Goal: Information Seeking & Learning: Learn about a topic

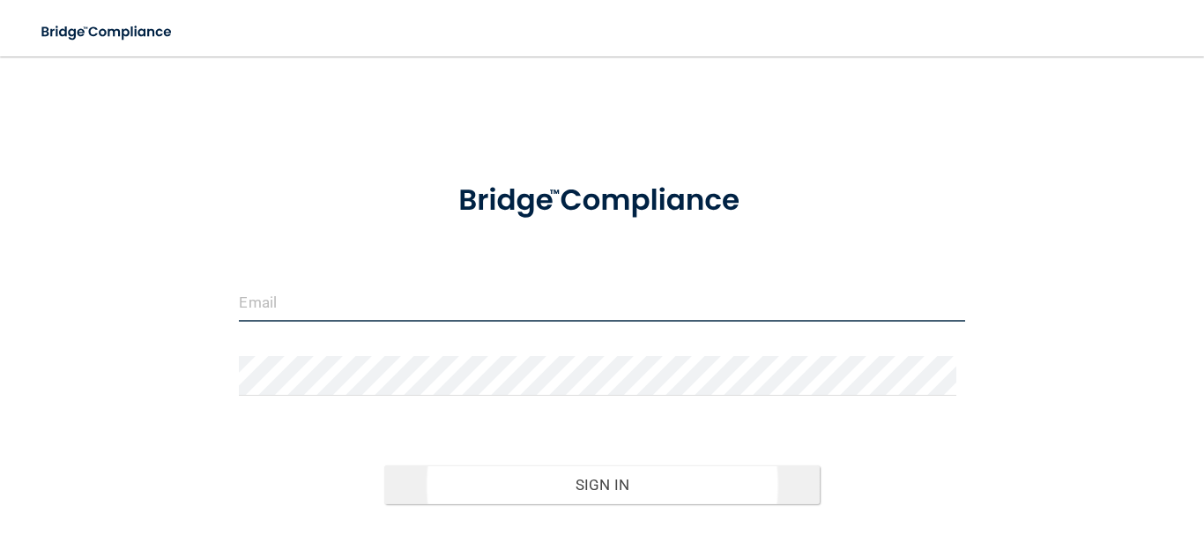
type input "[EMAIL_ADDRESS][DOMAIN_NAME]"
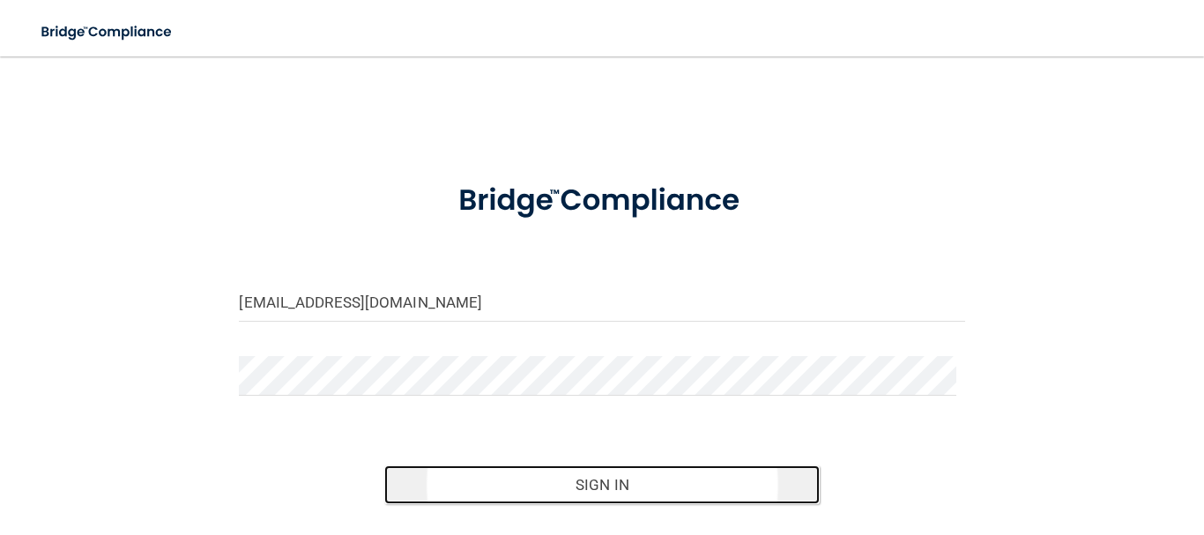
click at [610, 481] on button "Sign In" at bounding box center [602, 484] width 436 height 39
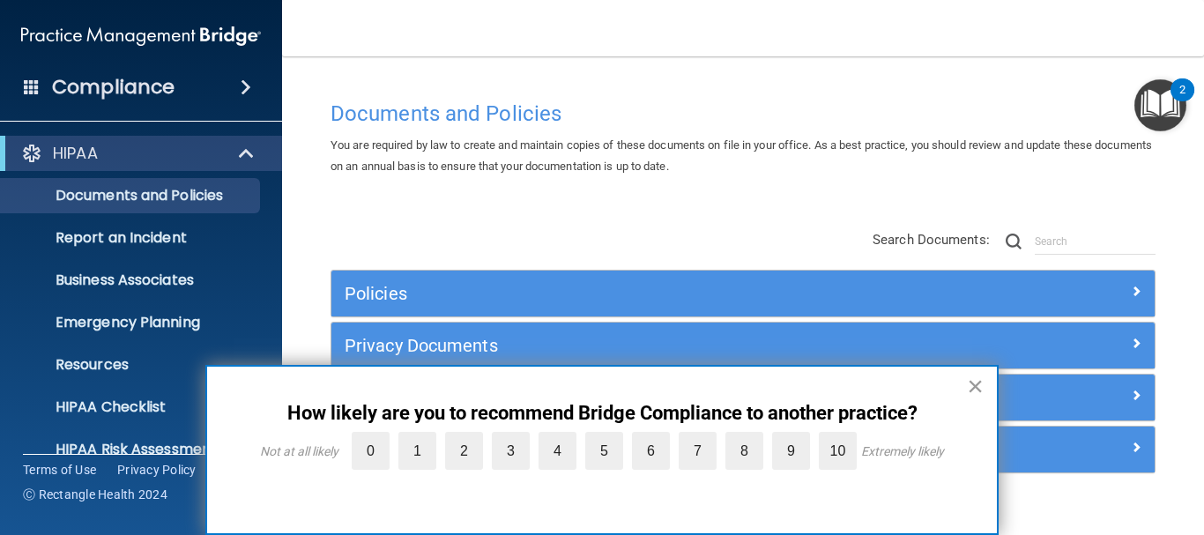
click at [950, 380] on div "× How likely are you to recommend Bridge Compliance to another practice? Not at…" at bounding box center [601, 450] width 793 height 170
click at [978, 392] on button "×" at bounding box center [975, 386] width 17 height 28
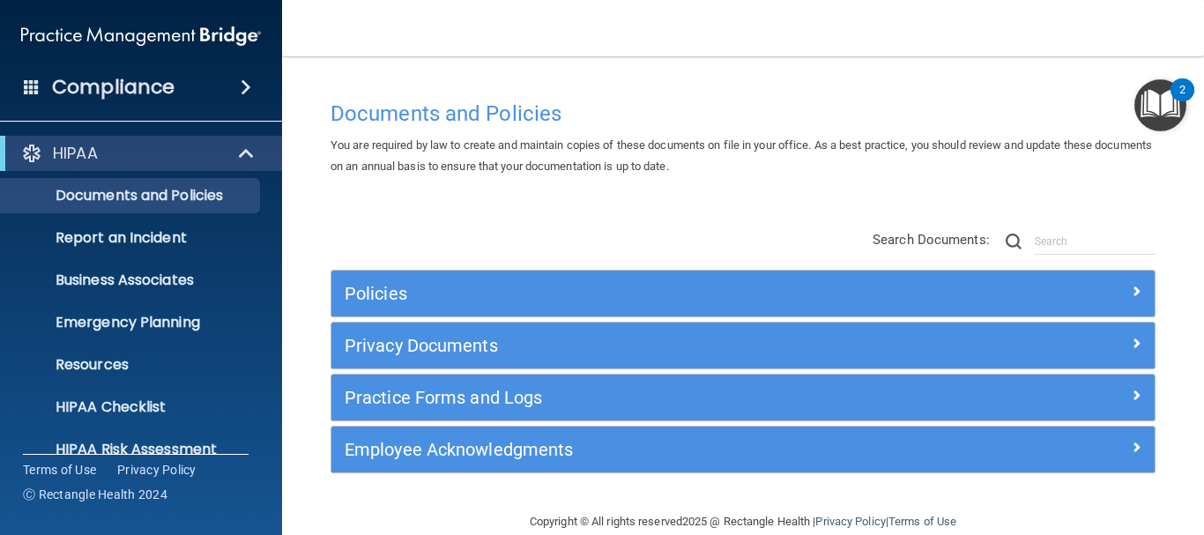
scroll to position [29, 0]
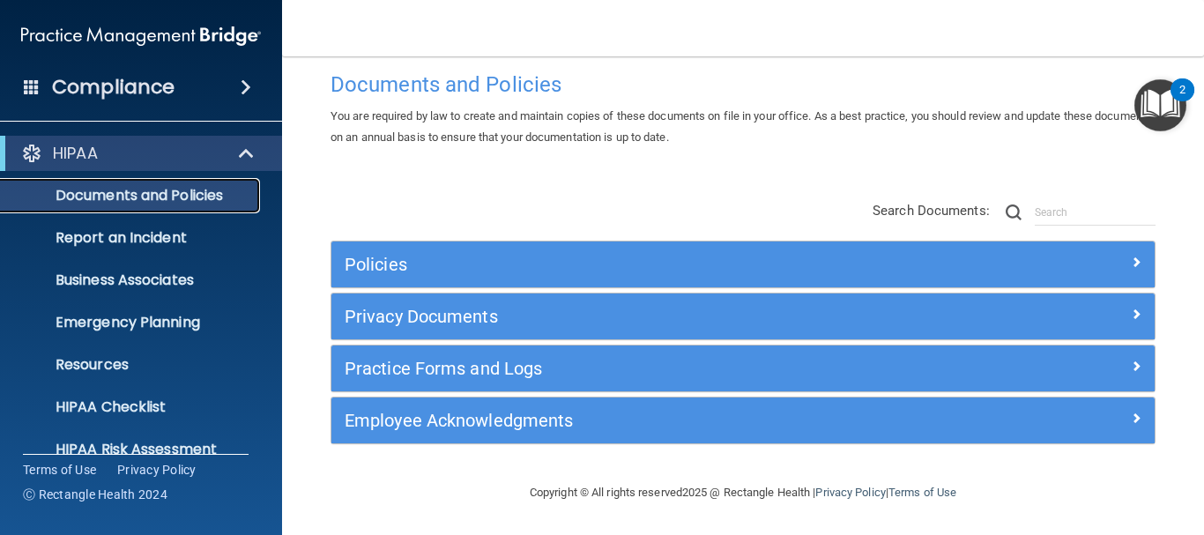
click at [168, 205] on p "Documents and Policies" at bounding box center [131, 196] width 241 height 18
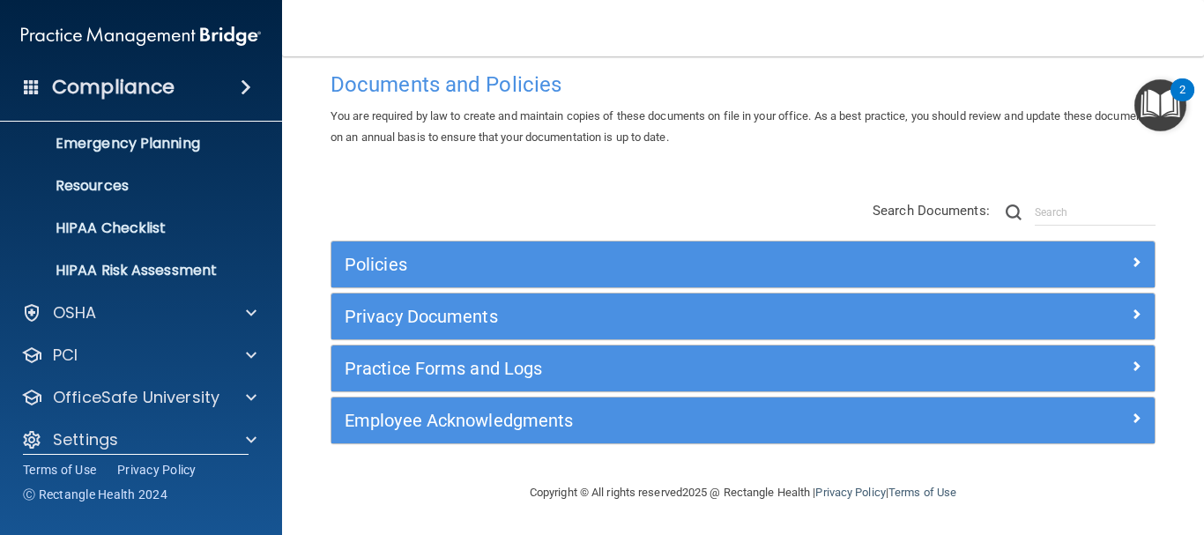
scroll to position [197, 0]
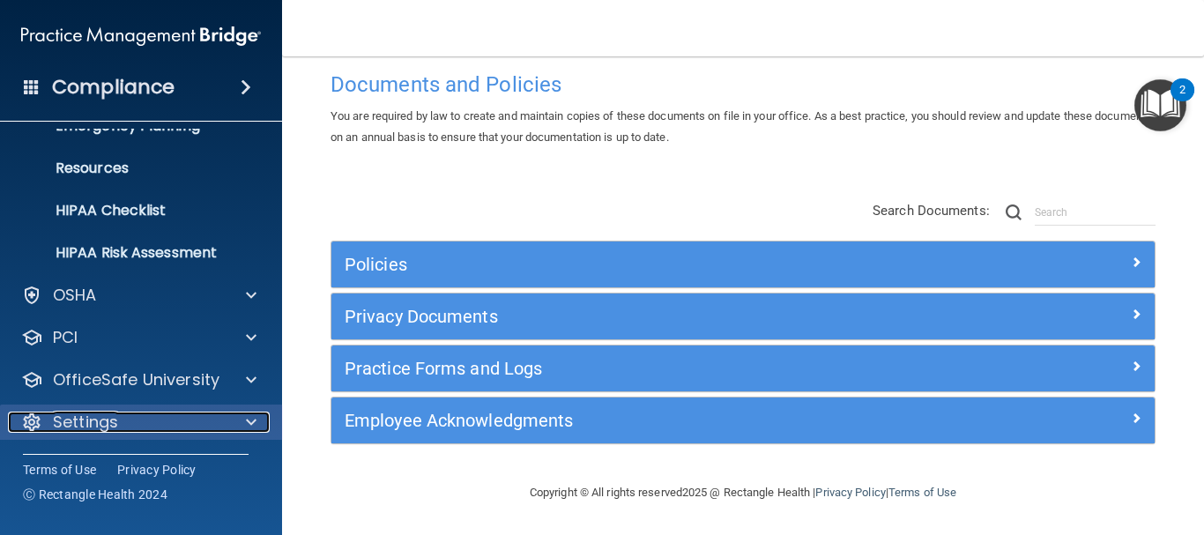
click at [52, 427] on div "Settings" at bounding box center [117, 422] width 219 height 21
click at [243, 418] on div at bounding box center [249, 421] width 44 height 21
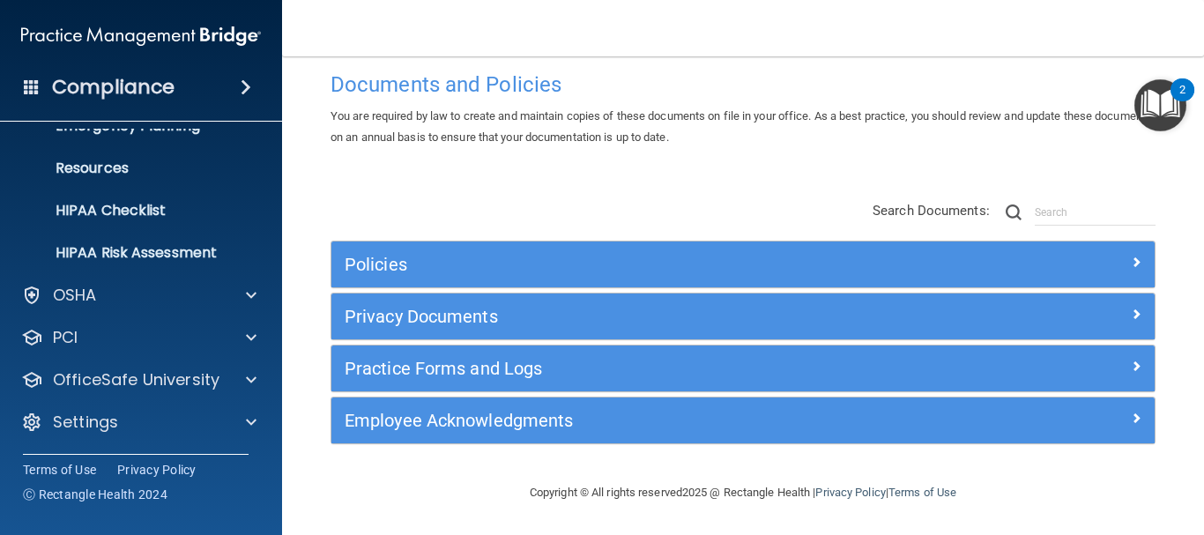
click at [251, 92] on span at bounding box center [246, 87] width 11 height 21
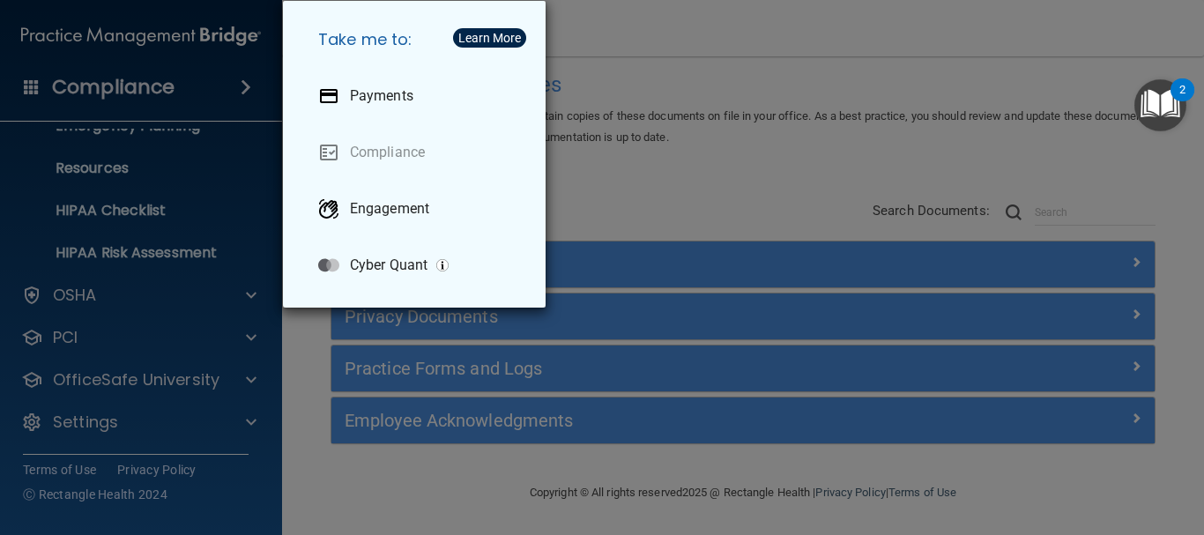
click at [216, 152] on div "Take me to: Payments Compliance Engagement Cyber Quant" at bounding box center [602, 267] width 1204 height 535
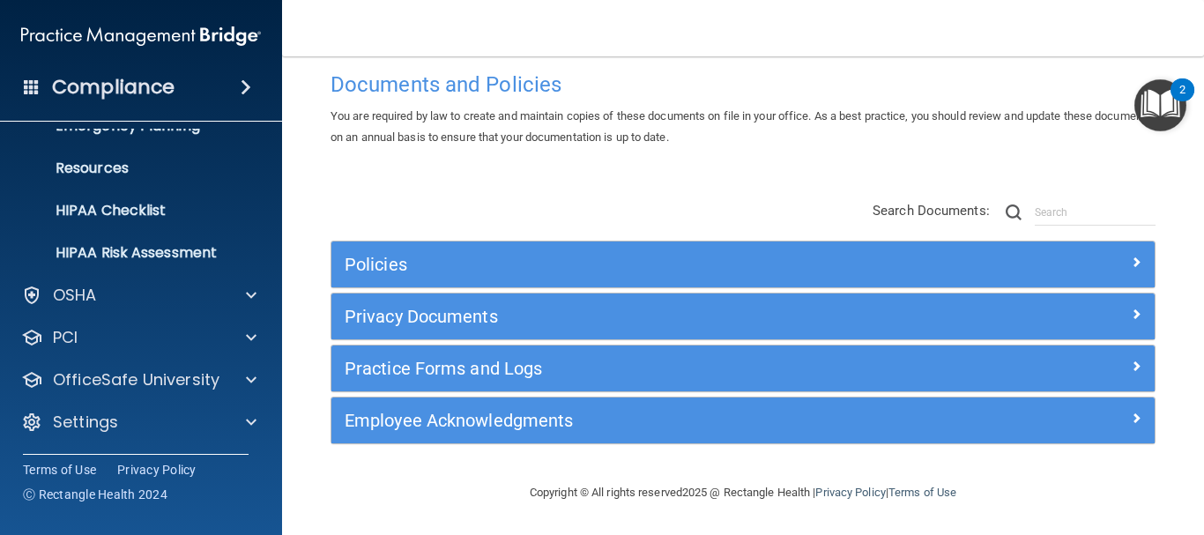
click at [190, 41] on img at bounding box center [141, 36] width 240 height 35
click at [23, 91] on div "Compliance" at bounding box center [141, 87] width 282 height 39
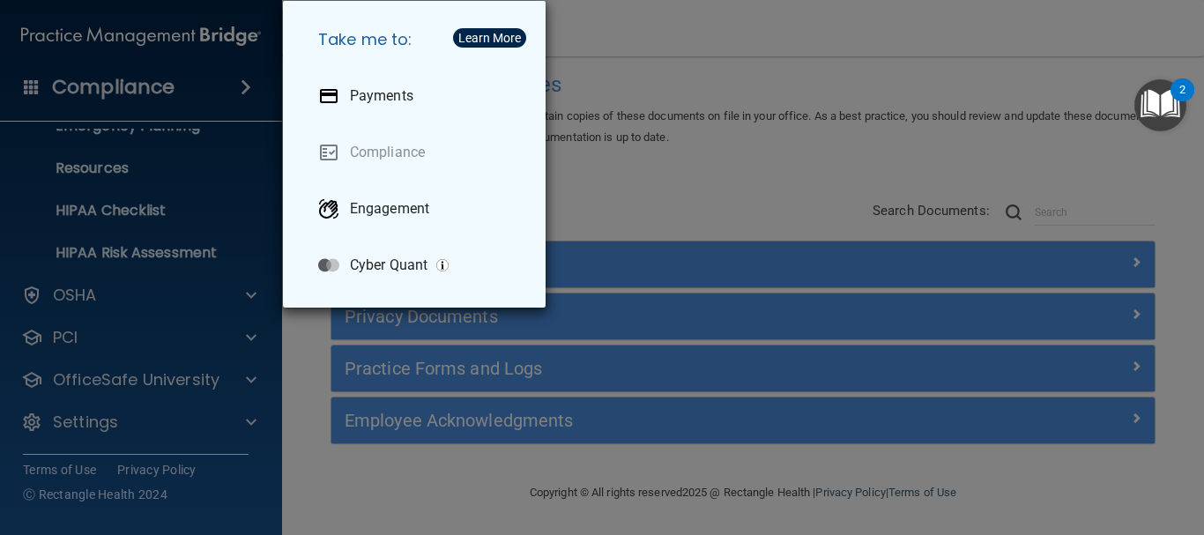
click at [191, 162] on div "Take me to: Payments Compliance Engagement Cyber Quant" at bounding box center [602, 267] width 1204 height 535
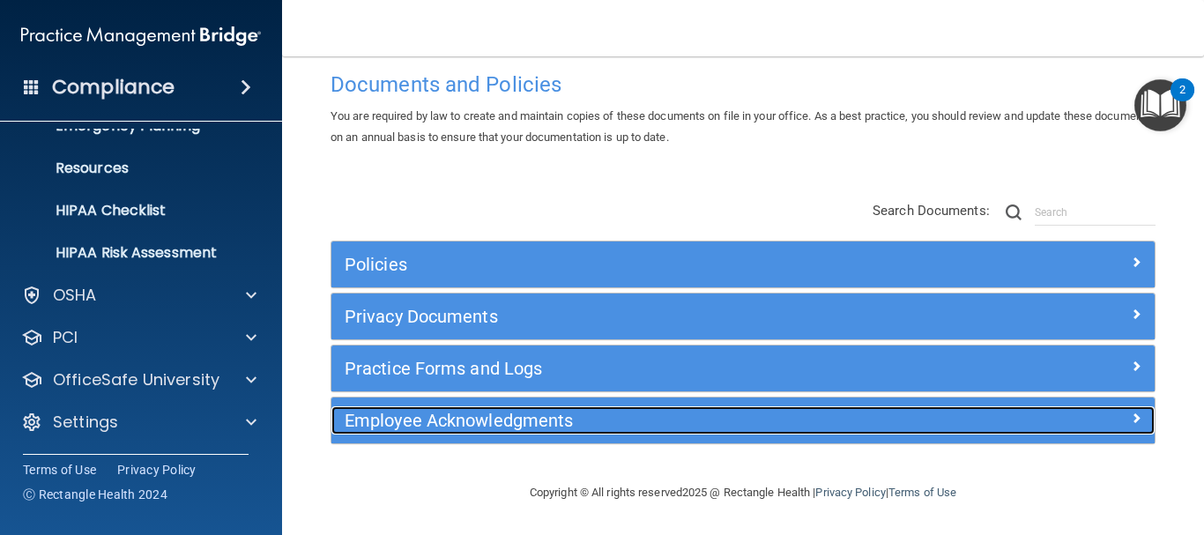
click at [409, 419] on h5 "Employee Acknowledgments" at bounding box center [641, 420] width 592 height 19
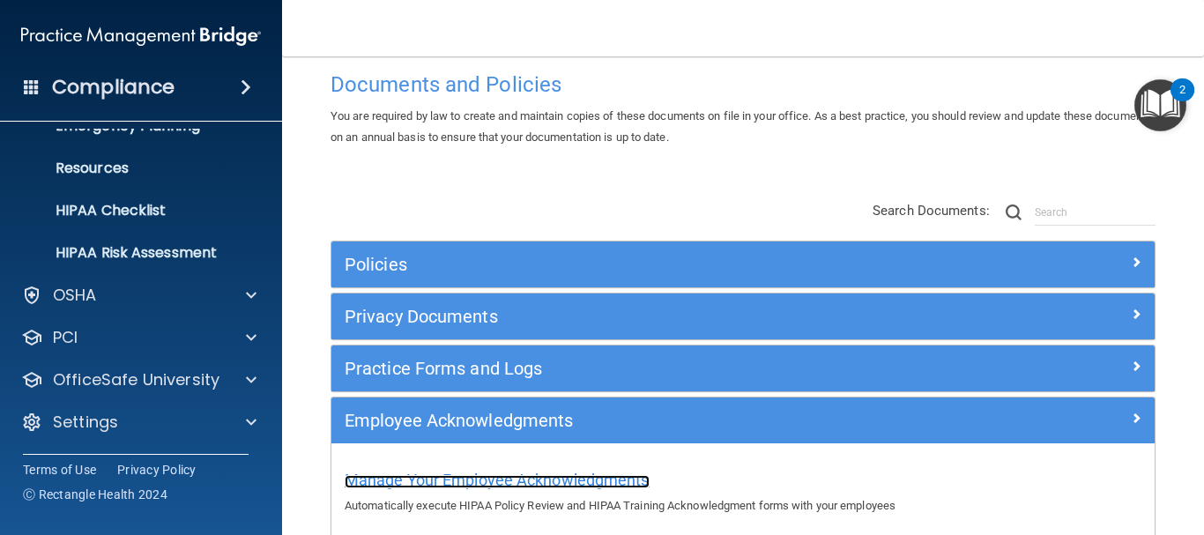
click at [465, 480] on span "Manage Your Employee Acknowledgments" at bounding box center [497, 480] width 305 height 19
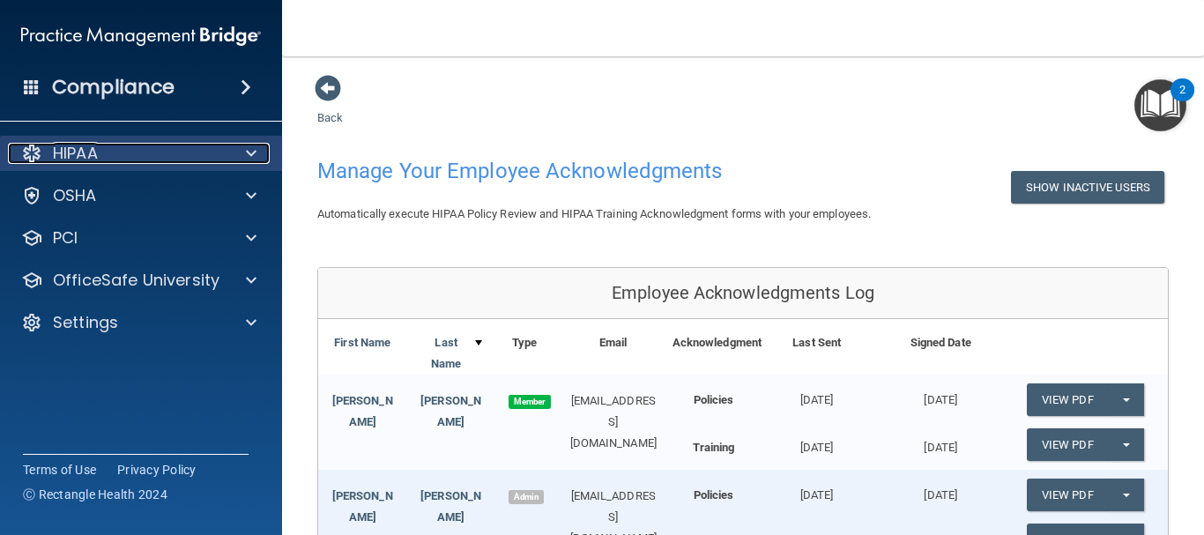
click at [140, 148] on div "HIPAA" at bounding box center [117, 153] width 219 height 21
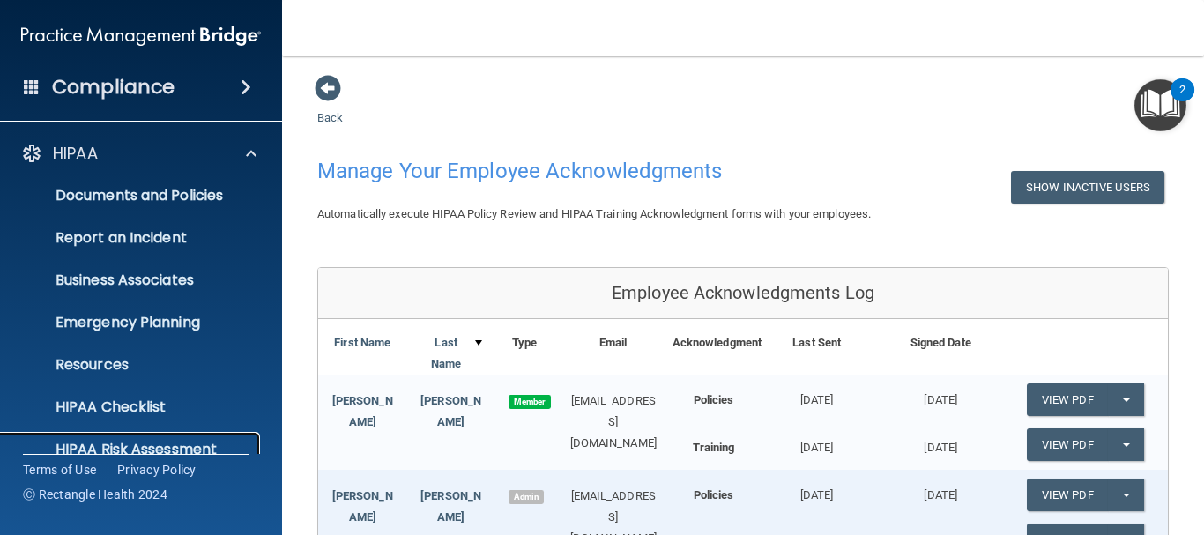
click at [188, 448] on p "HIPAA Risk Assessment" at bounding box center [131, 450] width 241 height 18
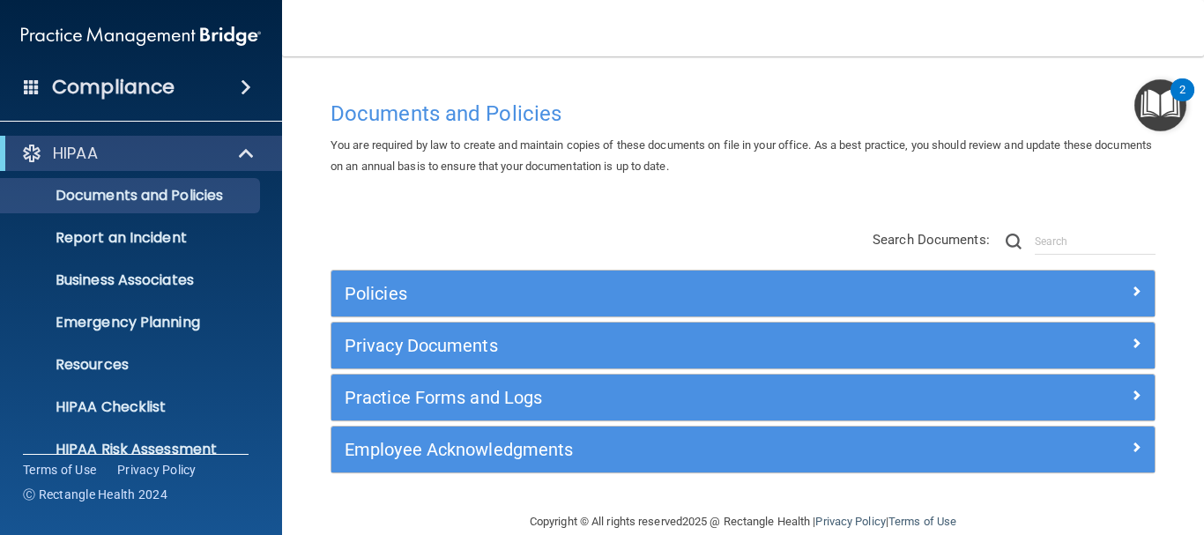
scroll to position [29, 0]
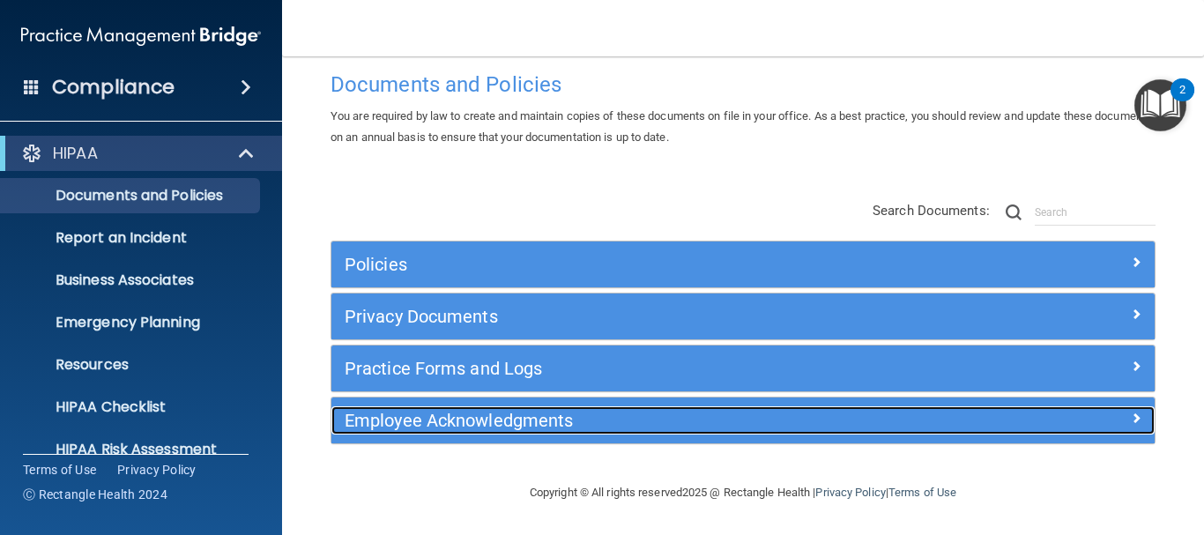
click at [428, 425] on h5 "Employee Acknowledgments" at bounding box center [641, 420] width 592 height 19
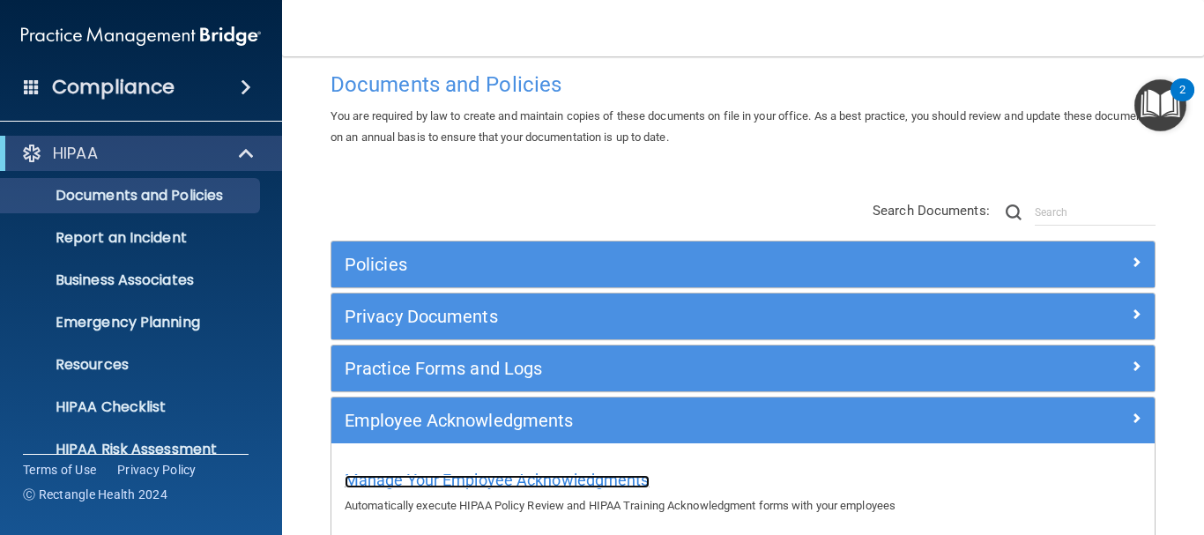
click at [442, 486] on span "Manage Your Employee Acknowledgments" at bounding box center [497, 480] width 305 height 19
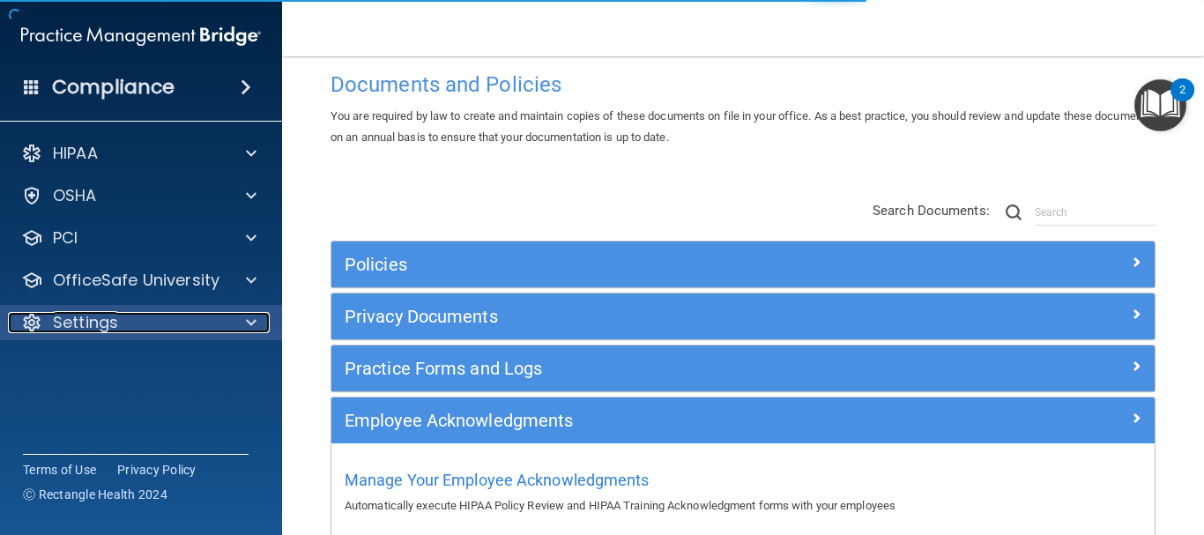
click at [206, 328] on div "Settings" at bounding box center [117, 322] width 219 height 21
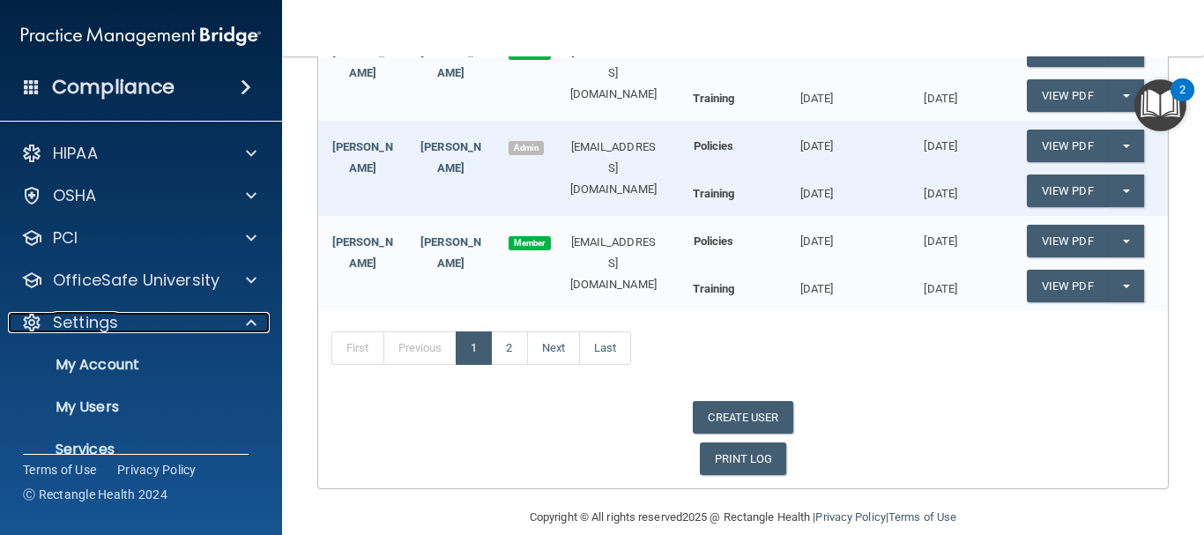
scroll to position [353, 0]
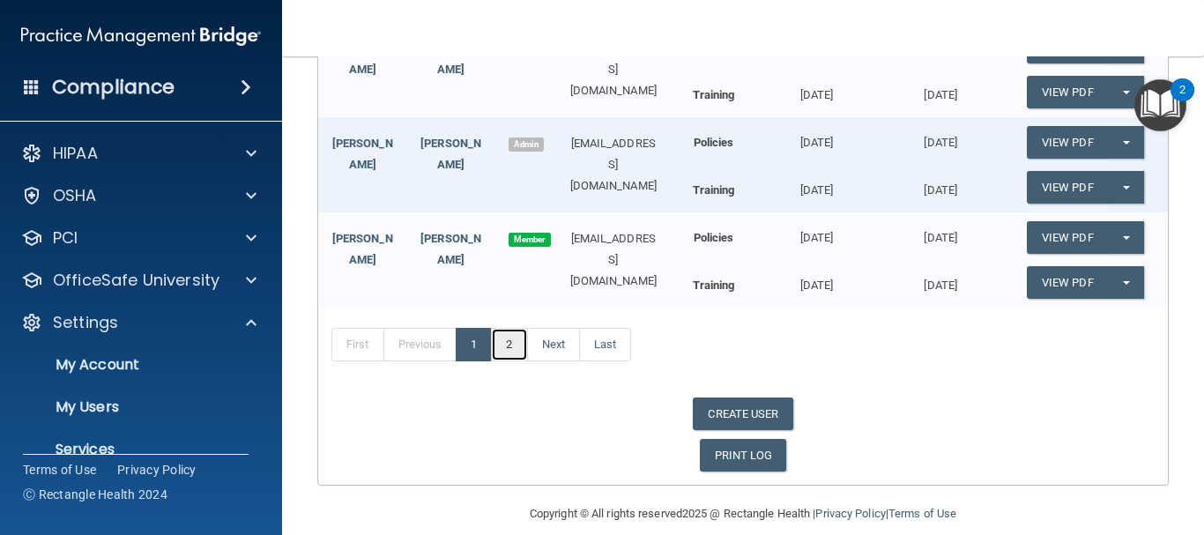
click at [507, 336] on link "2" at bounding box center [509, 345] width 36 height 34
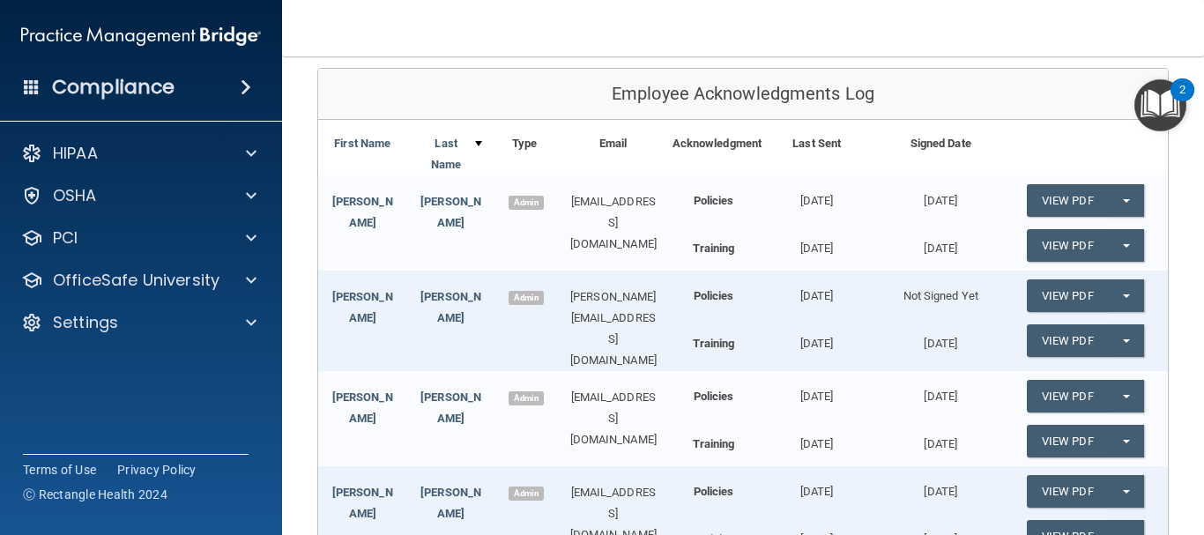
scroll to position [201, 0]
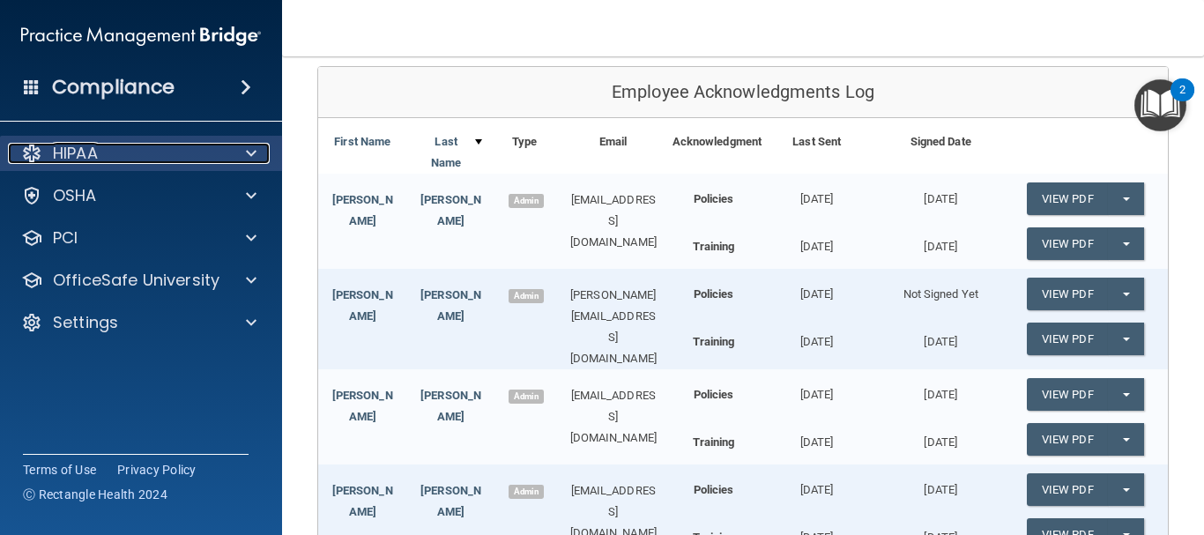
click at [251, 151] on span at bounding box center [251, 153] width 11 height 21
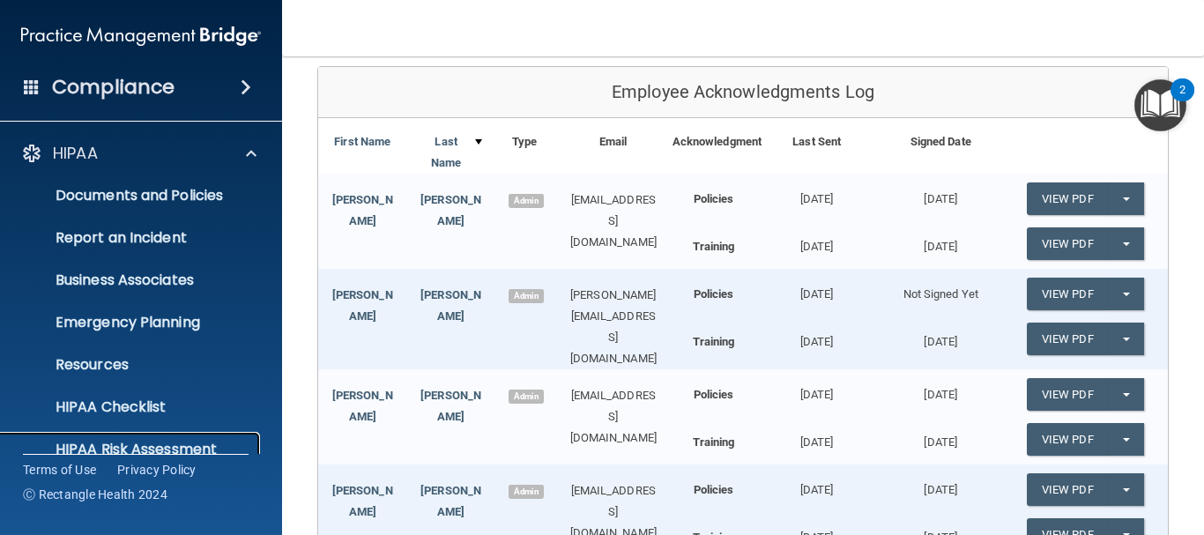
click at [211, 444] on p "HIPAA Risk Assessment" at bounding box center [131, 450] width 241 height 18
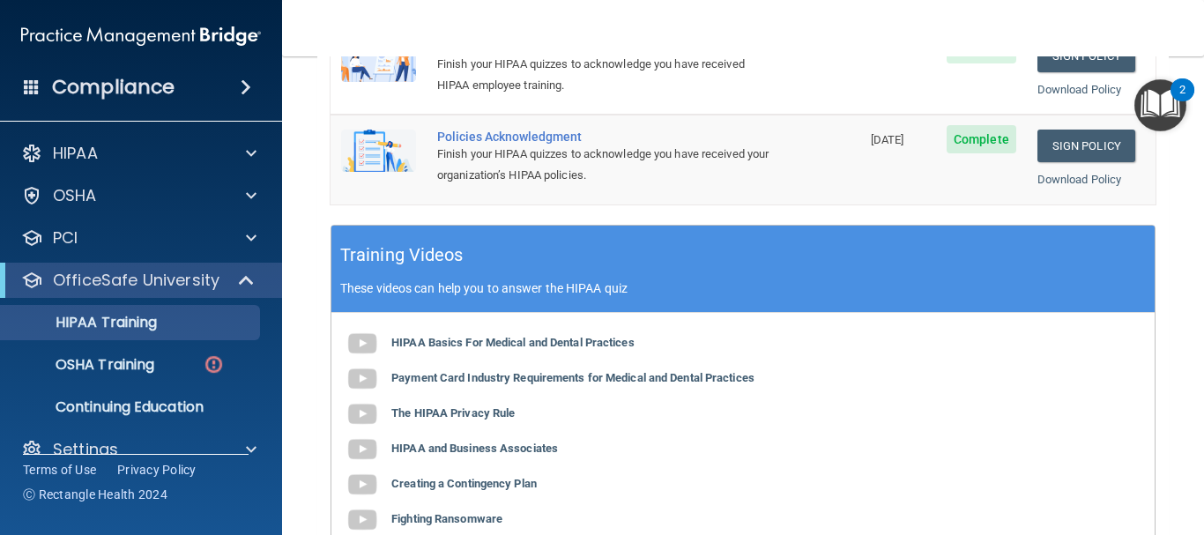
scroll to position [460, 0]
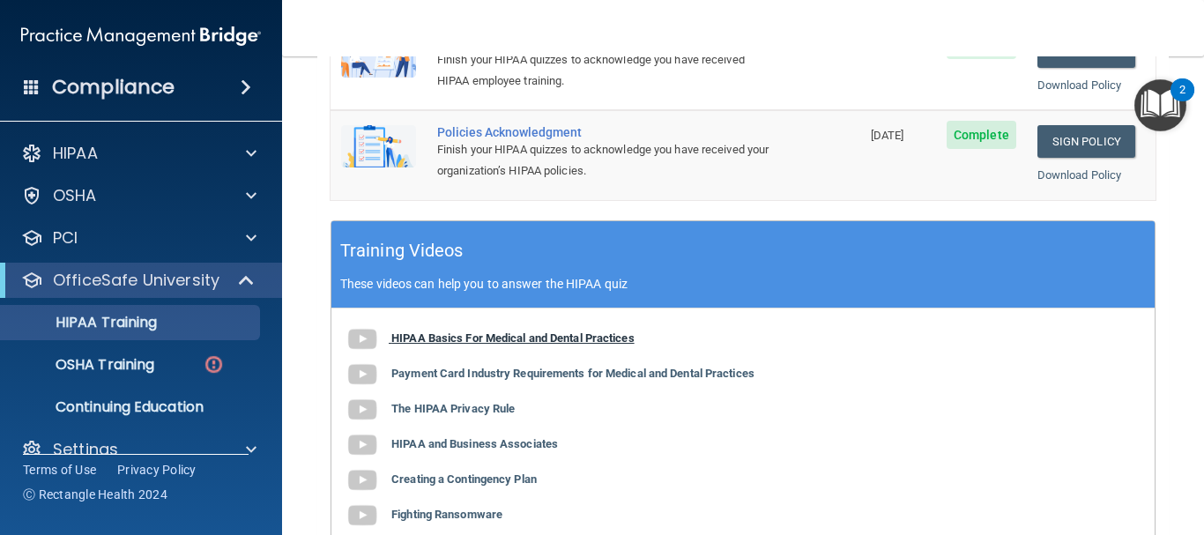
click at [469, 339] on b "HIPAA Basics For Medical and Dental Practices" at bounding box center [512, 337] width 243 height 13
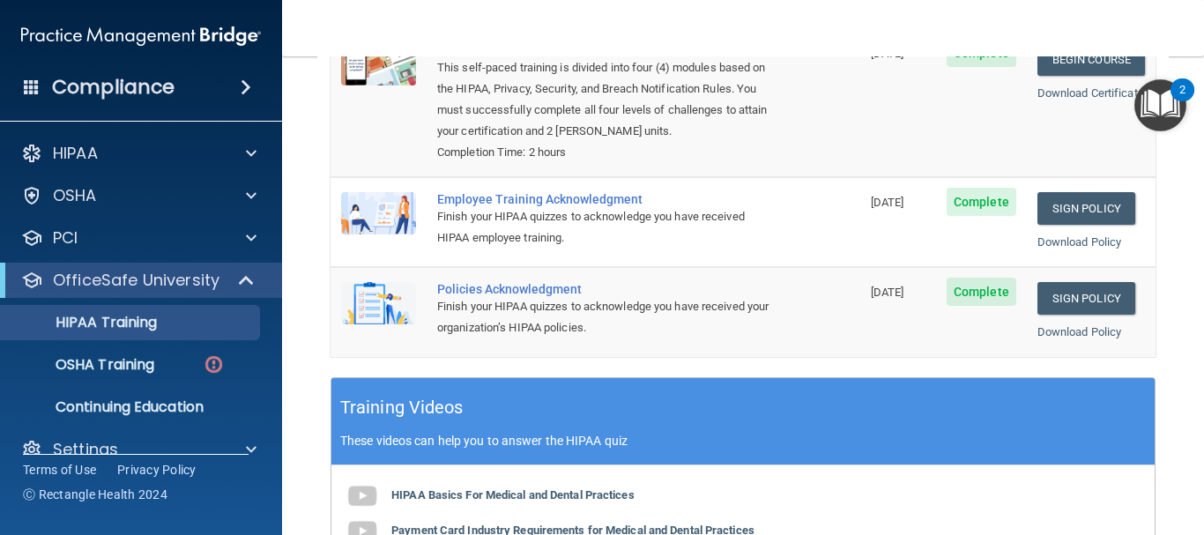
scroll to position [305, 0]
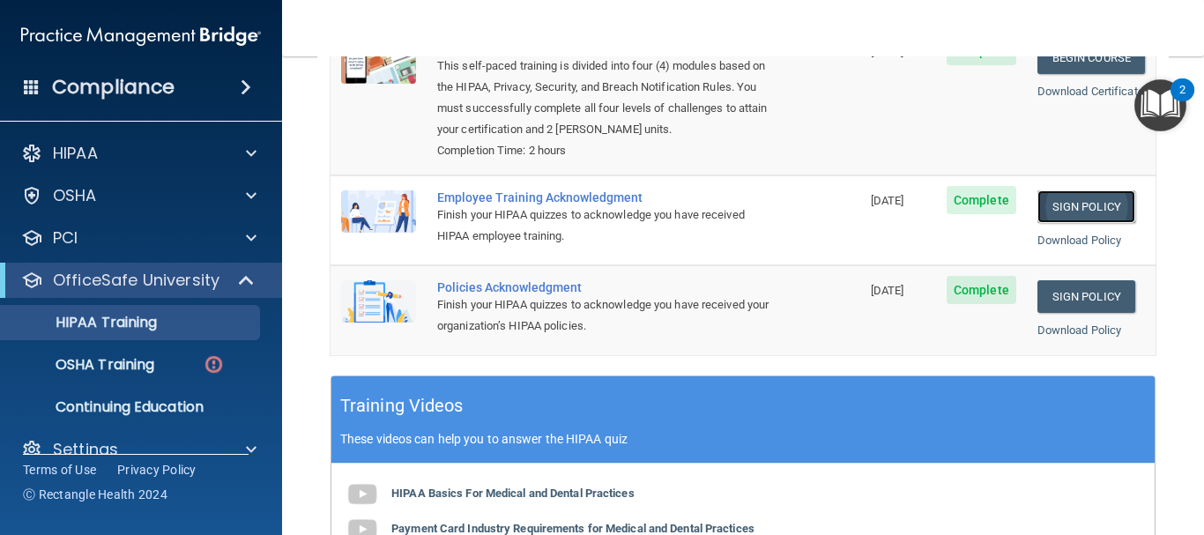
click at [1061, 212] on link "Sign Policy" at bounding box center [1087, 206] width 98 height 33
click at [1073, 300] on link "Sign Policy" at bounding box center [1087, 296] width 98 height 33
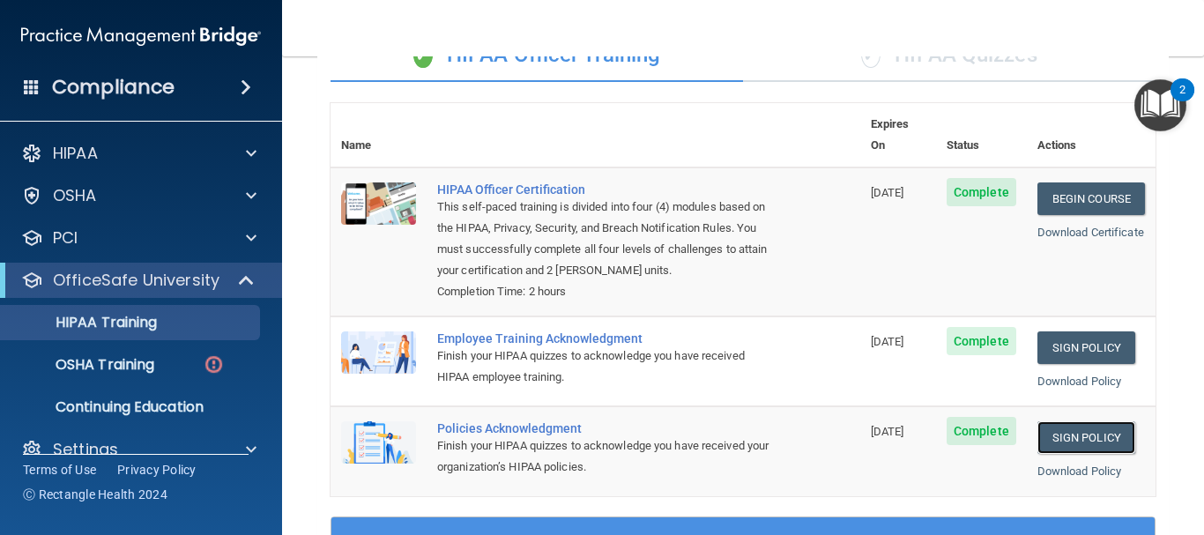
scroll to position [0, 0]
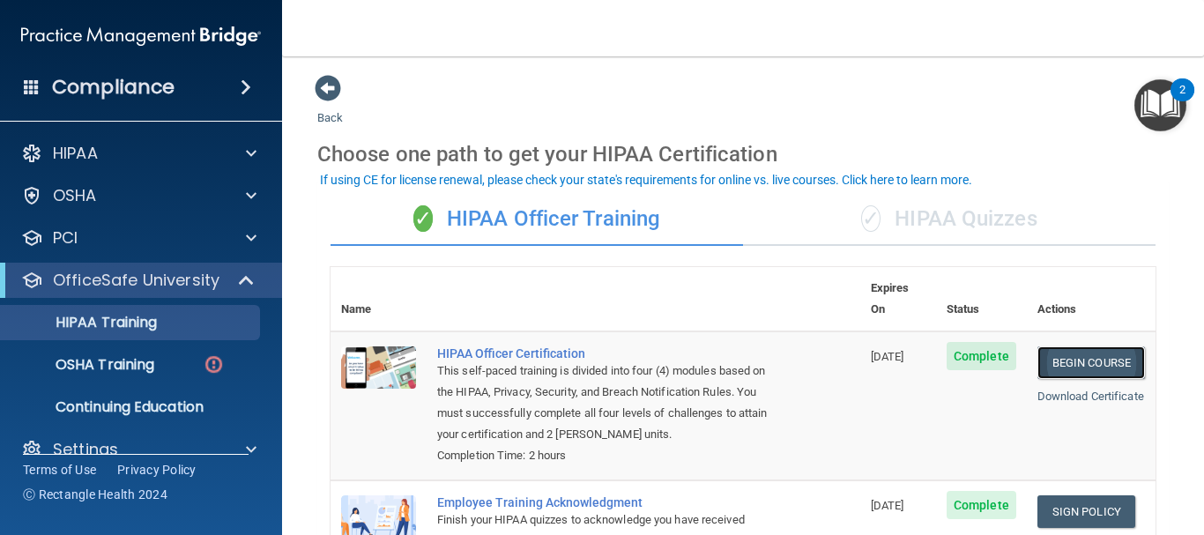
click at [1073, 346] on link "Begin Course" at bounding box center [1092, 362] width 108 height 33
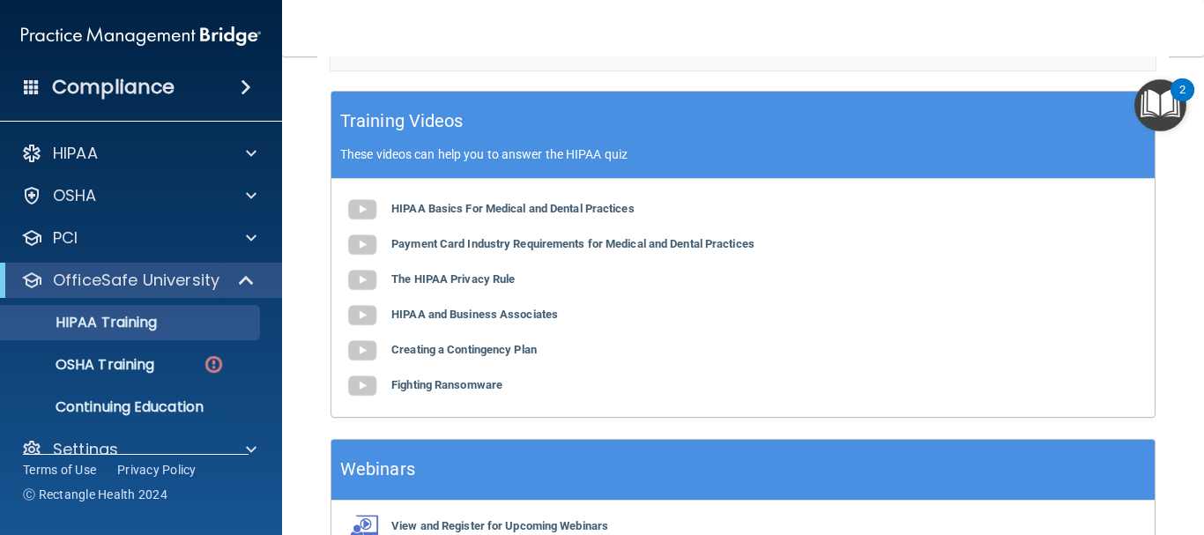
scroll to position [601, 0]
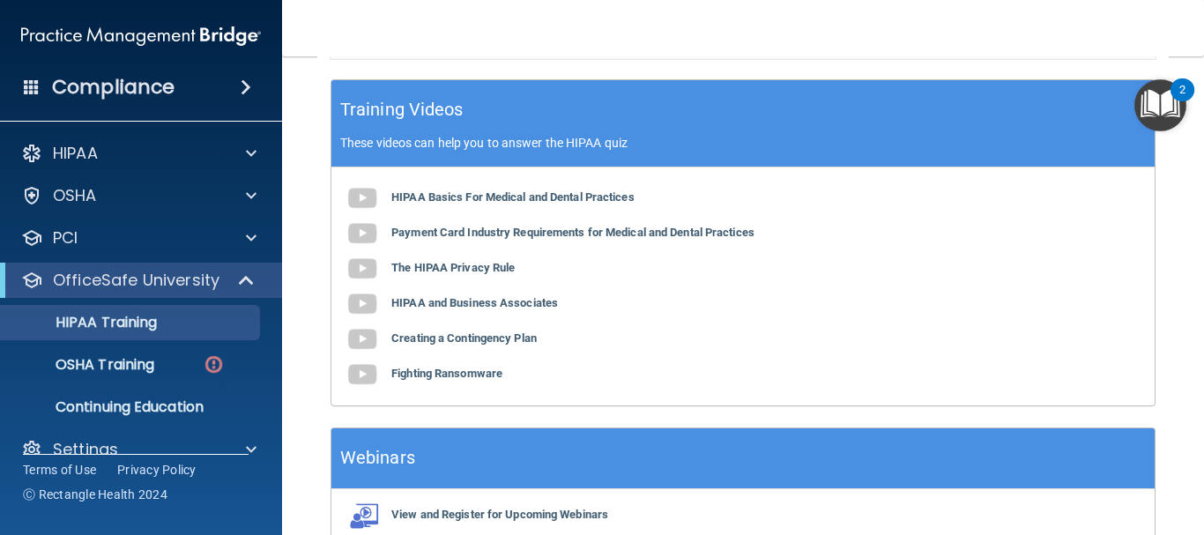
click at [873, 476] on div "Webinars" at bounding box center [742, 458] width 823 height 61
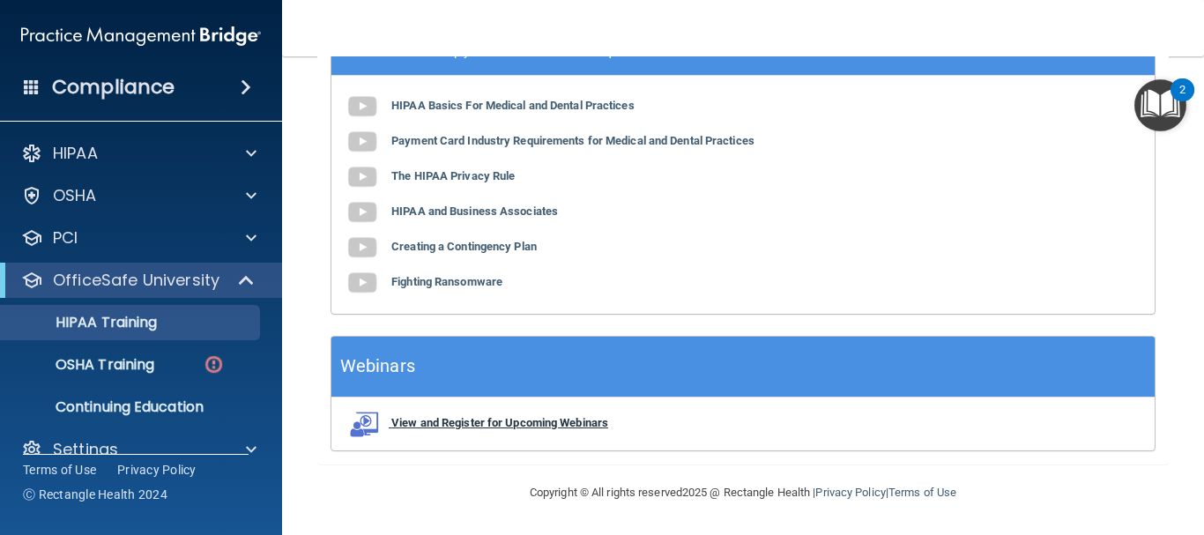
click at [467, 425] on b "View and Register for Upcoming Webinars" at bounding box center [499, 422] width 217 height 13
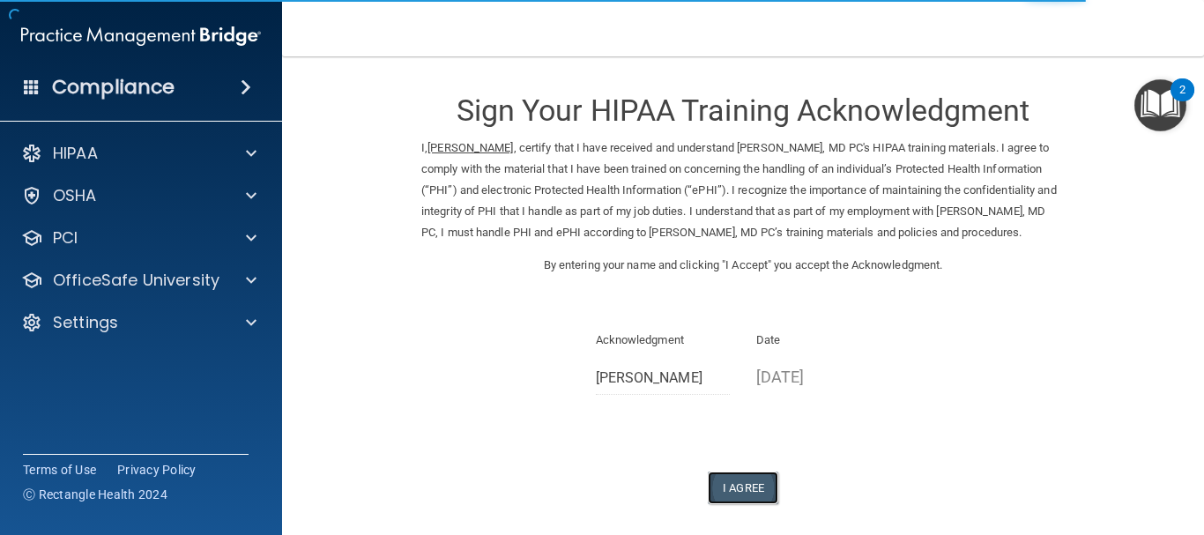
click at [736, 503] on button "I Agree" at bounding box center [743, 488] width 71 height 33
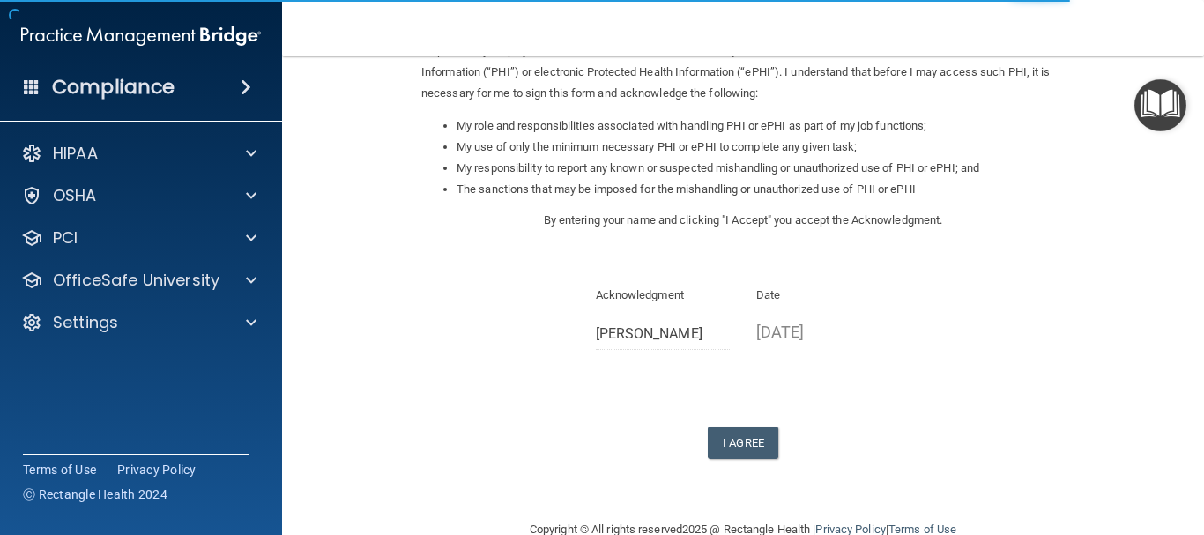
scroll to position [272, 0]
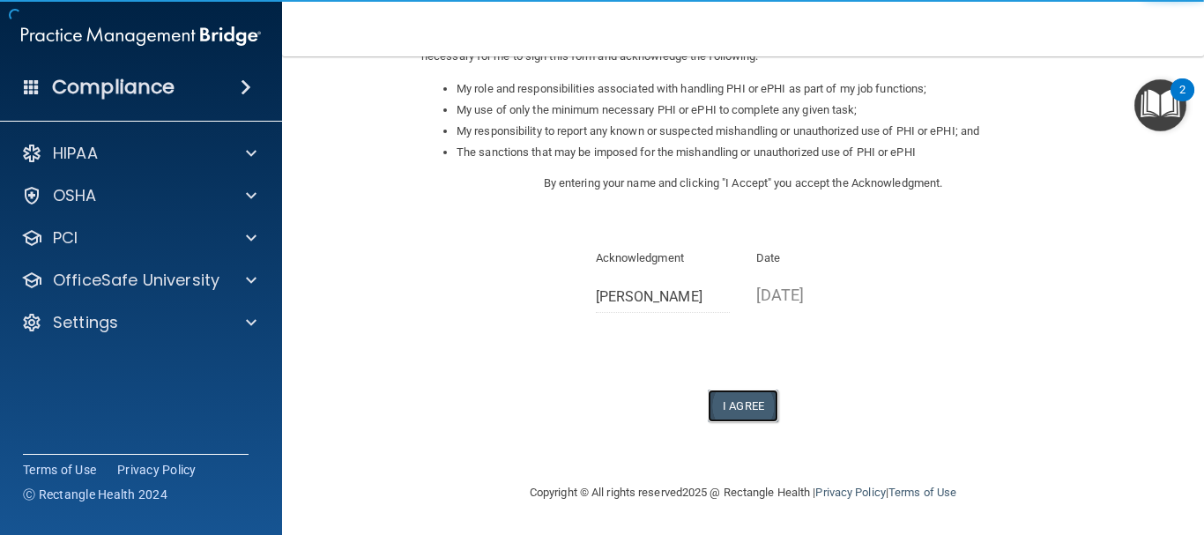
click at [733, 411] on button "I Agree" at bounding box center [743, 406] width 71 height 33
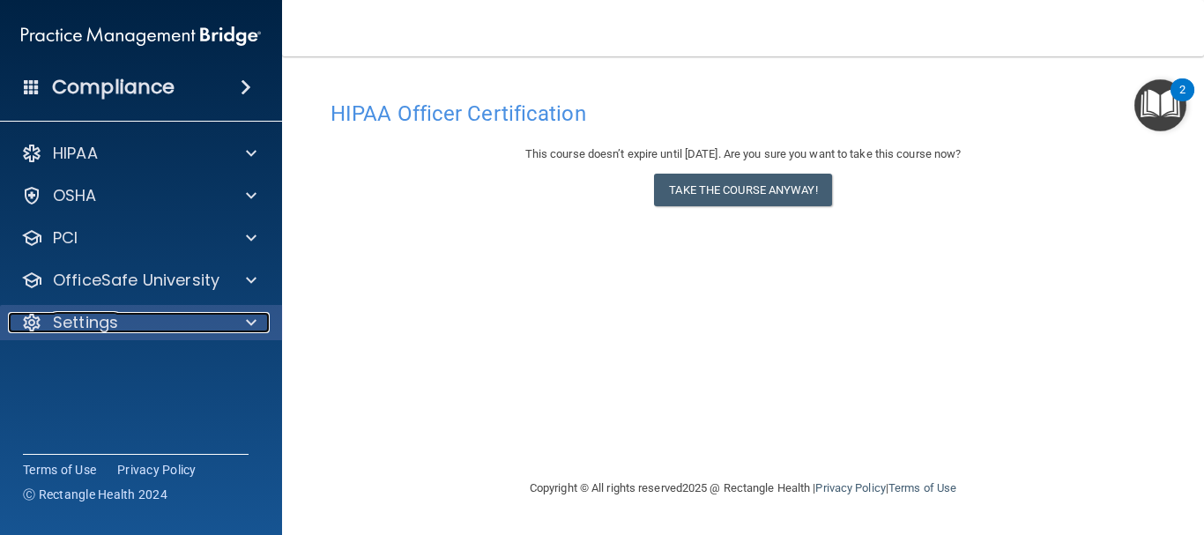
click at [173, 317] on div "Settings" at bounding box center [117, 322] width 219 height 21
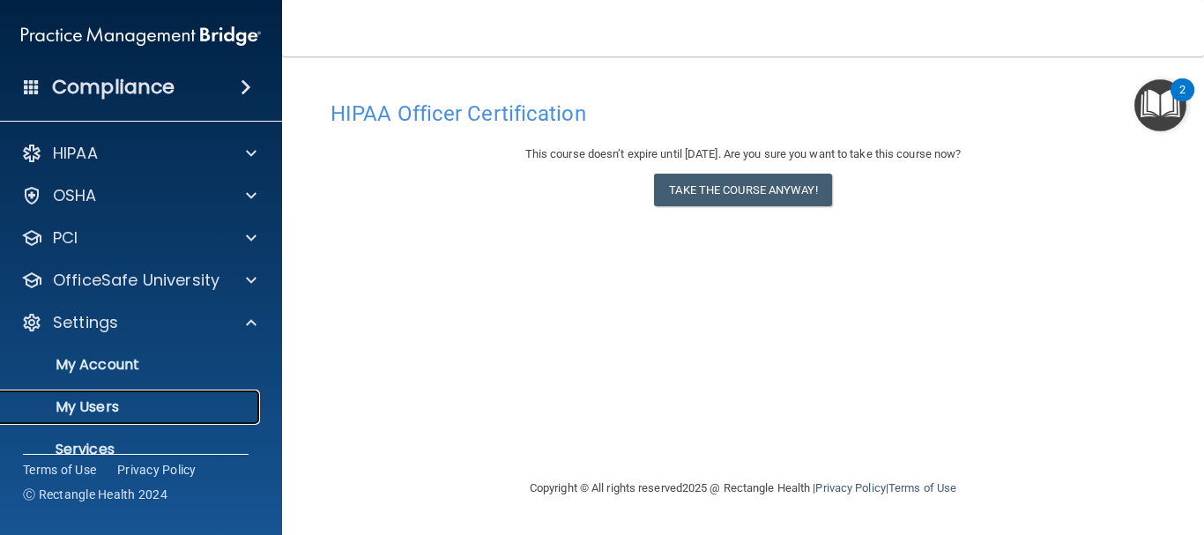
click at [148, 407] on p "My Users" at bounding box center [131, 407] width 241 height 18
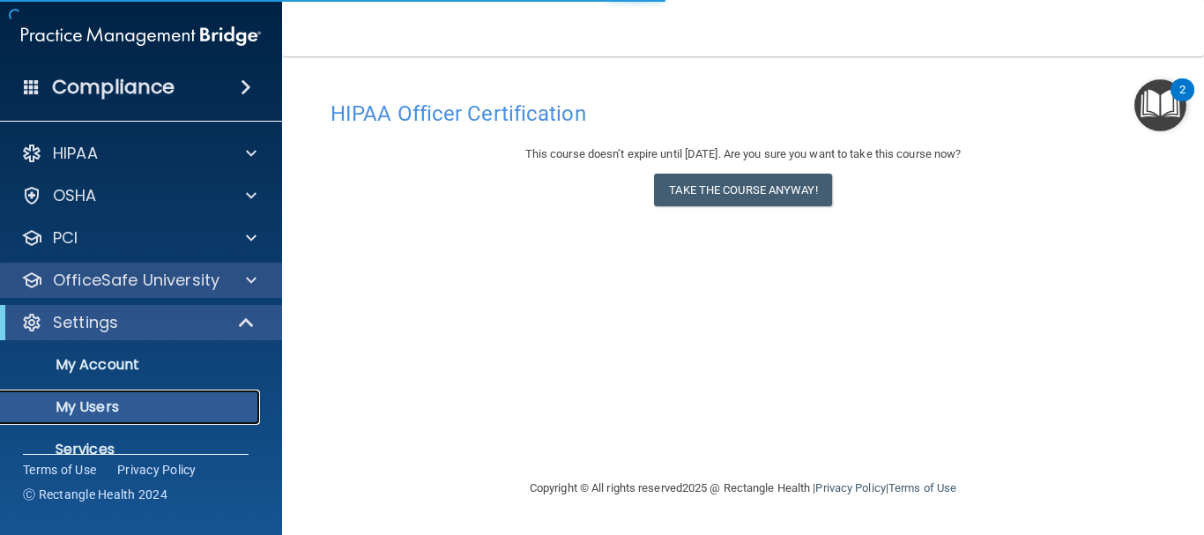
select select "20"
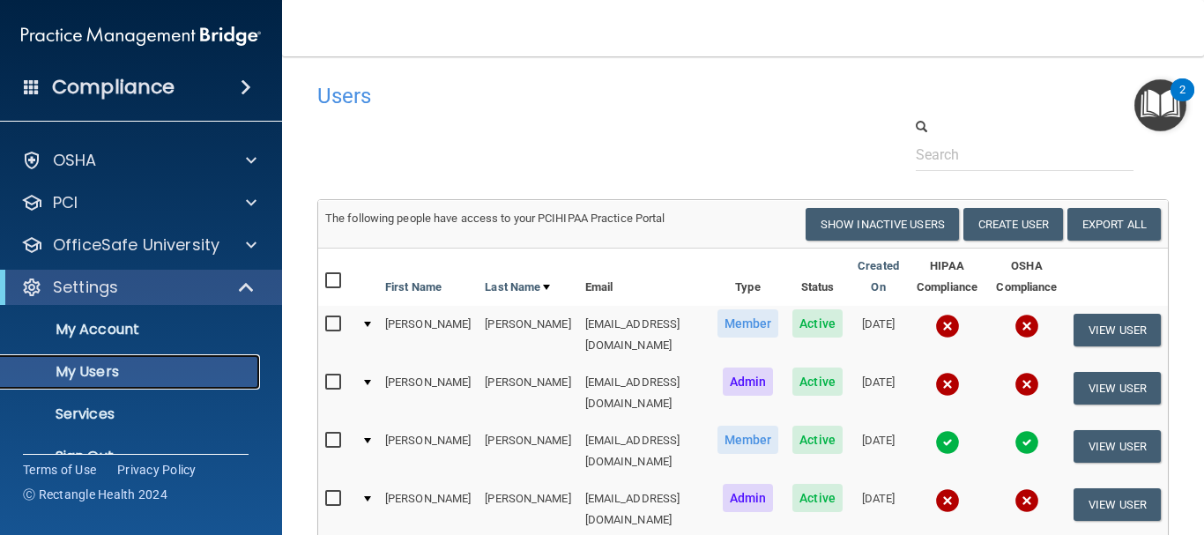
scroll to position [70, 0]
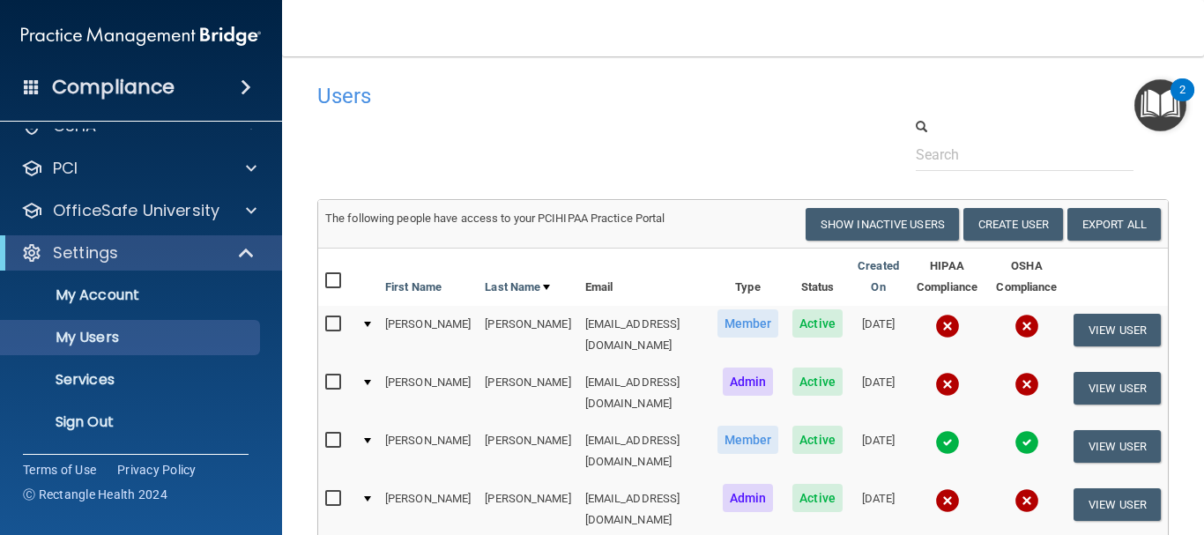
drag, startPoint x: 1203, startPoint y: 119, endPoint x: 1196, endPoint y: 175, distance: 56.0
click at [1198, 166] on main "Users Success! New user created. × Error! The user couldn't be created. × Succe…" at bounding box center [743, 295] width 922 height 479
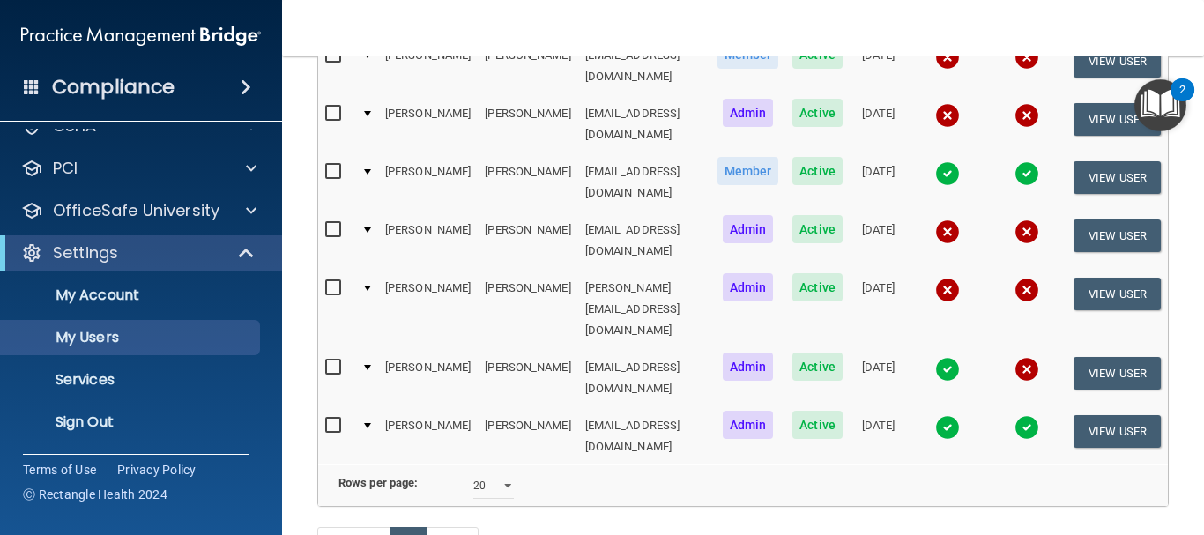
scroll to position [234, 0]
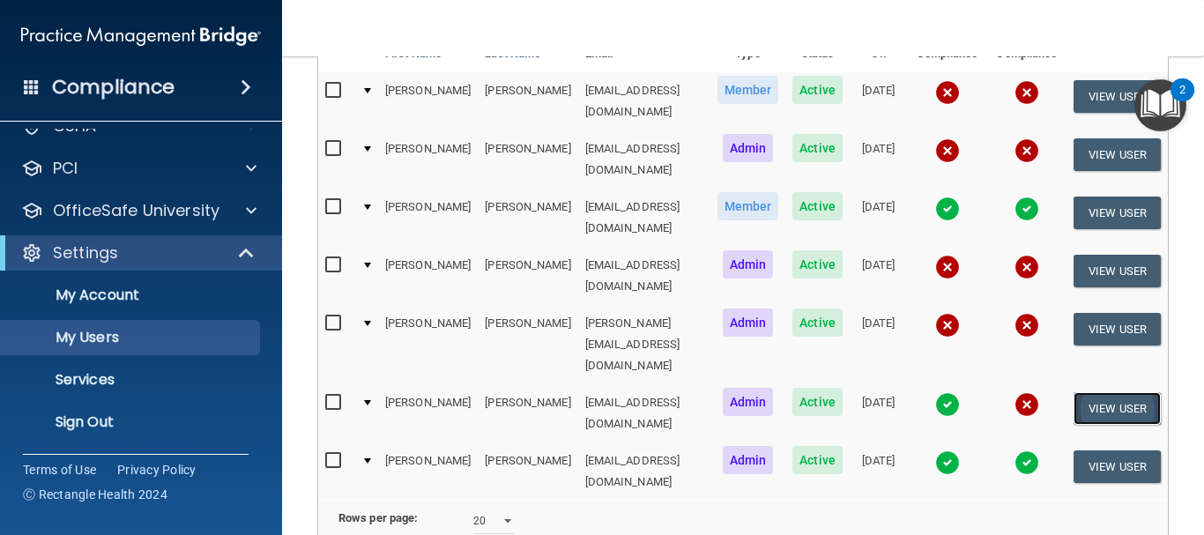
click at [1139, 392] on button "View User" at bounding box center [1117, 408] width 87 height 33
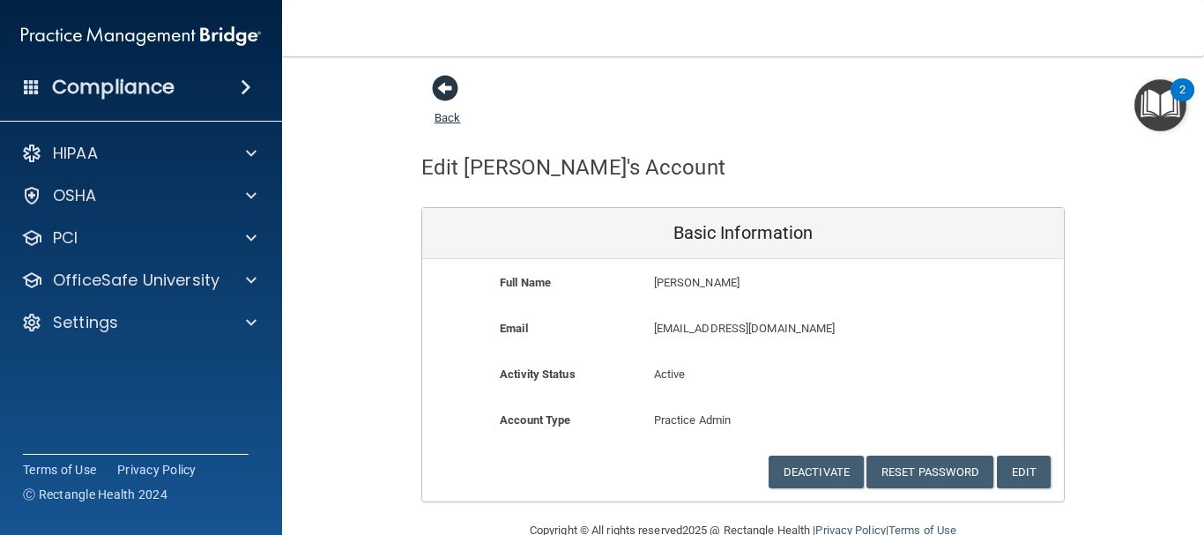
click at [443, 92] on span at bounding box center [445, 88] width 26 height 26
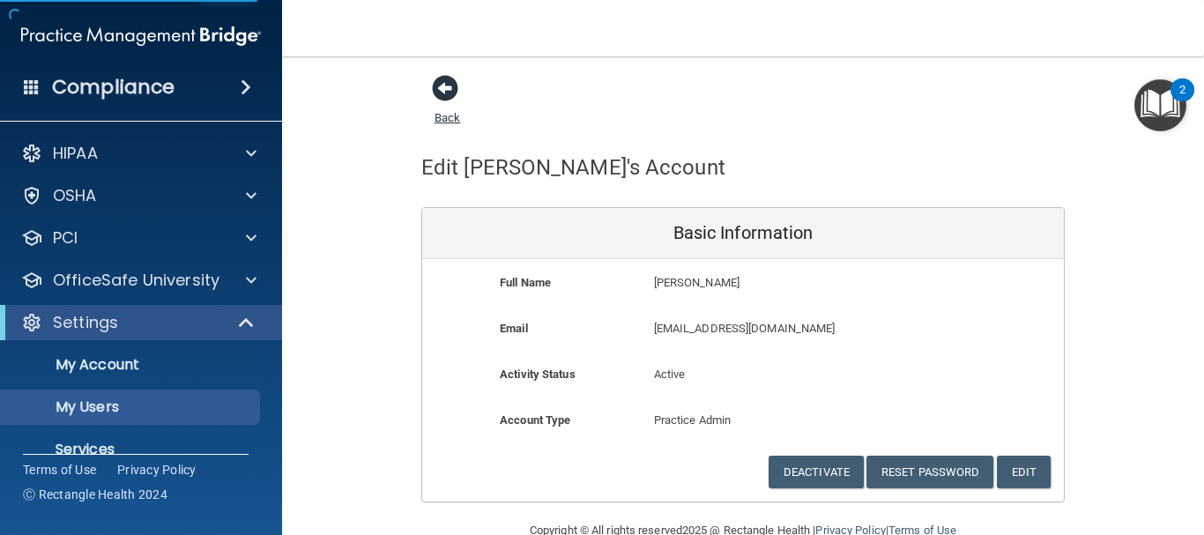
select select "20"
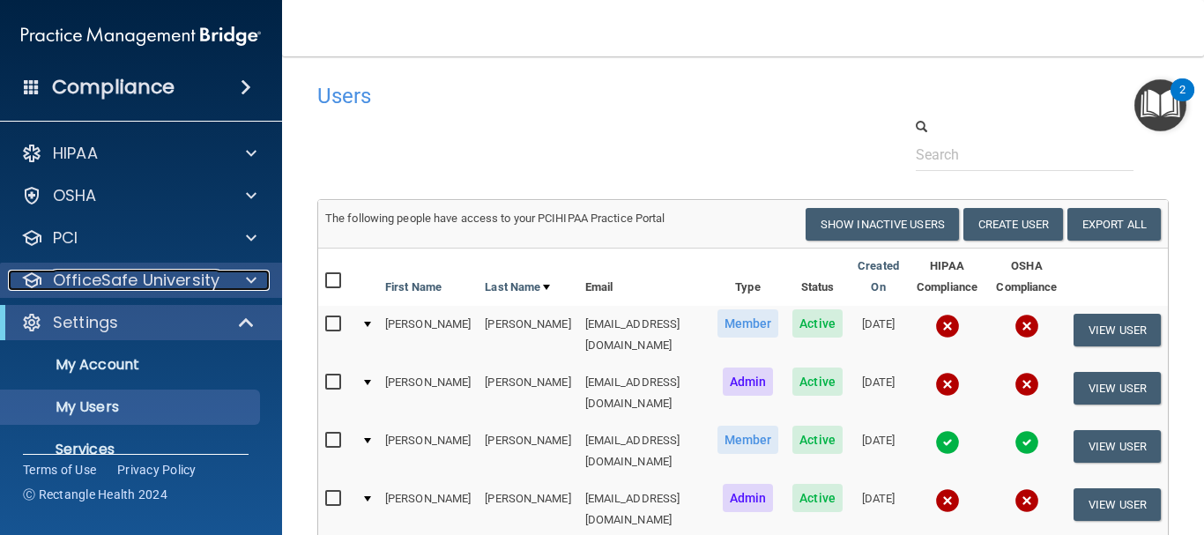
click at [104, 272] on p "OfficeSafe University" at bounding box center [136, 280] width 167 height 21
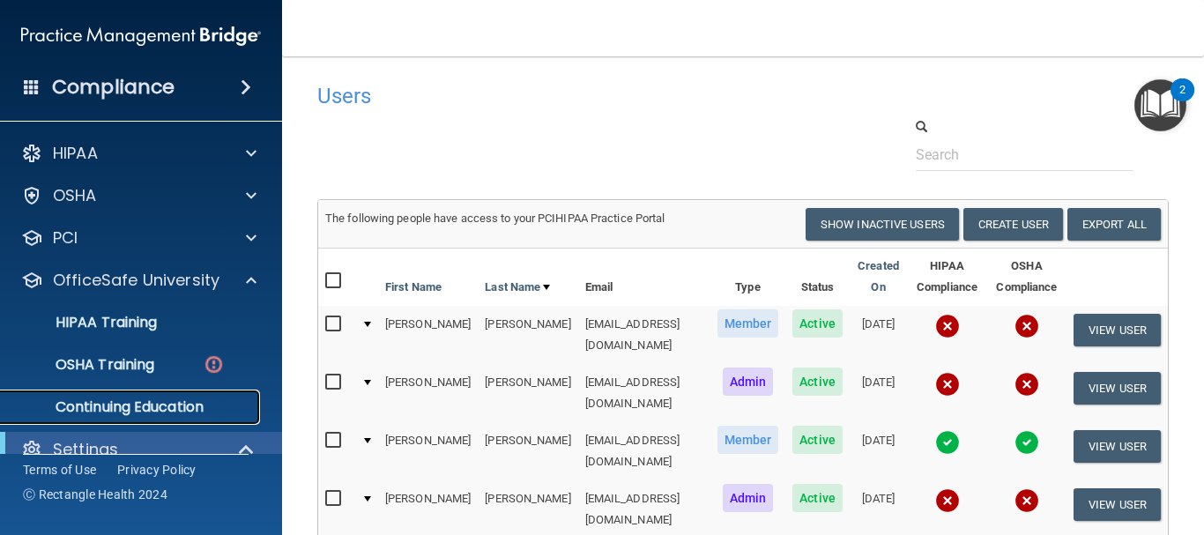
click at [120, 407] on p "Continuing Education" at bounding box center [131, 407] width 241 height 18
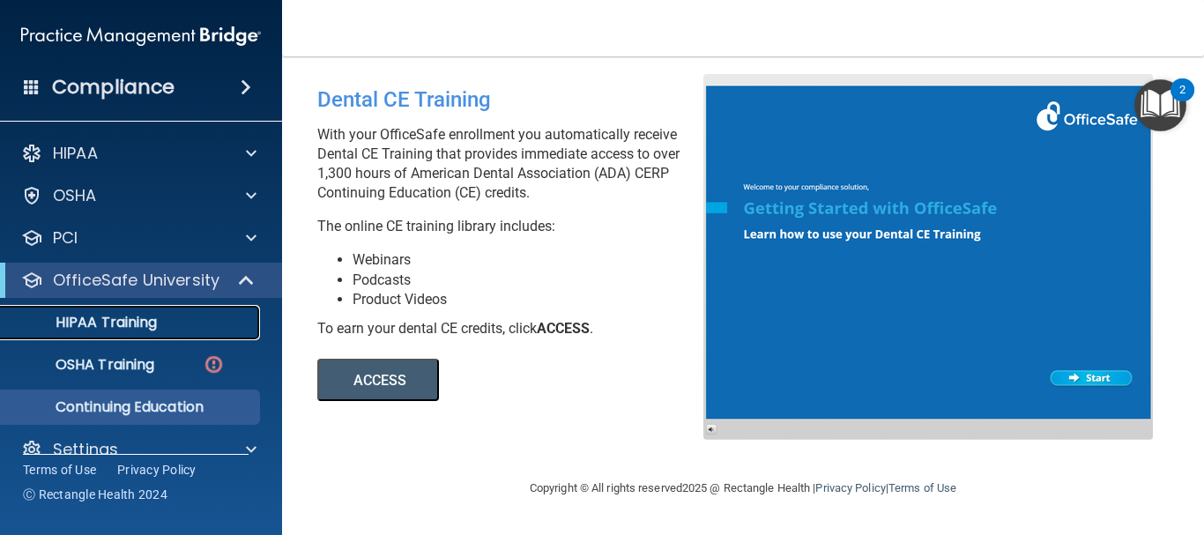
click at [103, 318] on p "HIPAA Training" at bounding box center [83, 323] width 145 height 18
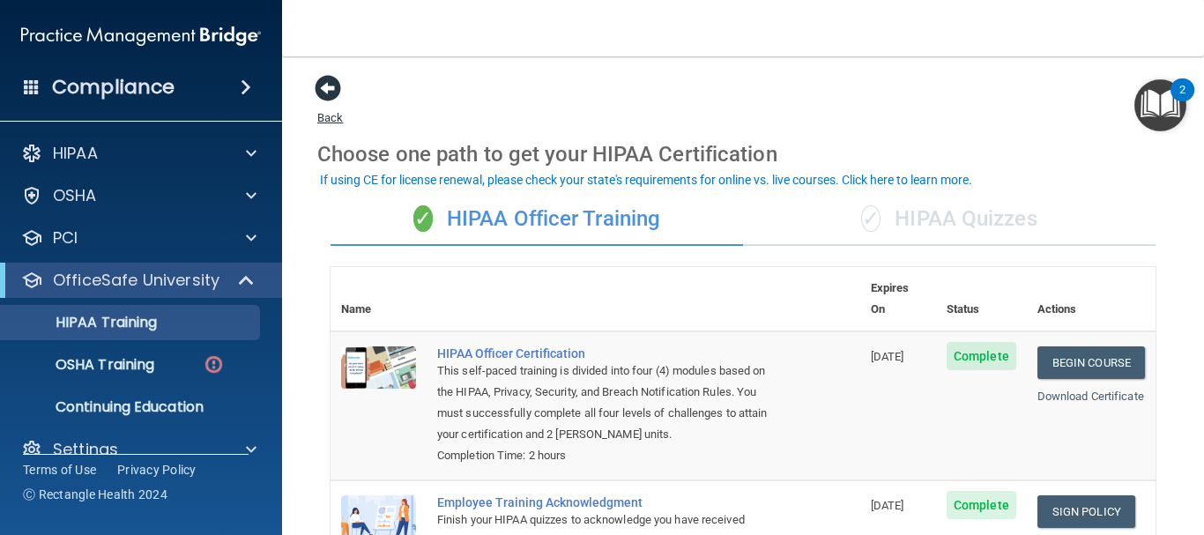
click at [323, 87] on span at bounding box center [328, 88] width 26 height 26
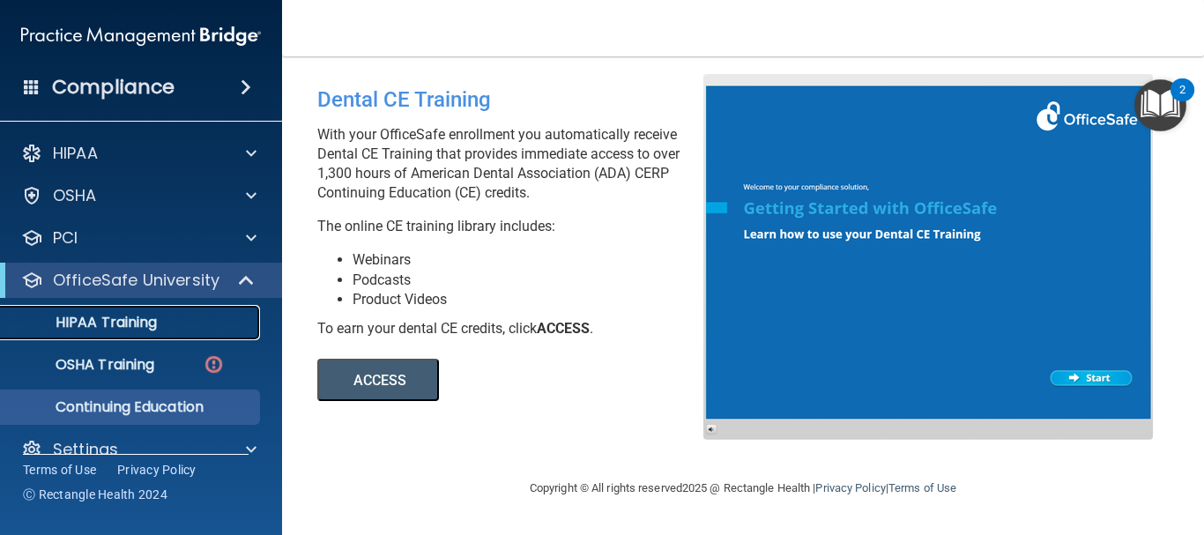
click at [222, 324] on div "HIPAA Training" at bounding box center [131, 323] width 241 height 18
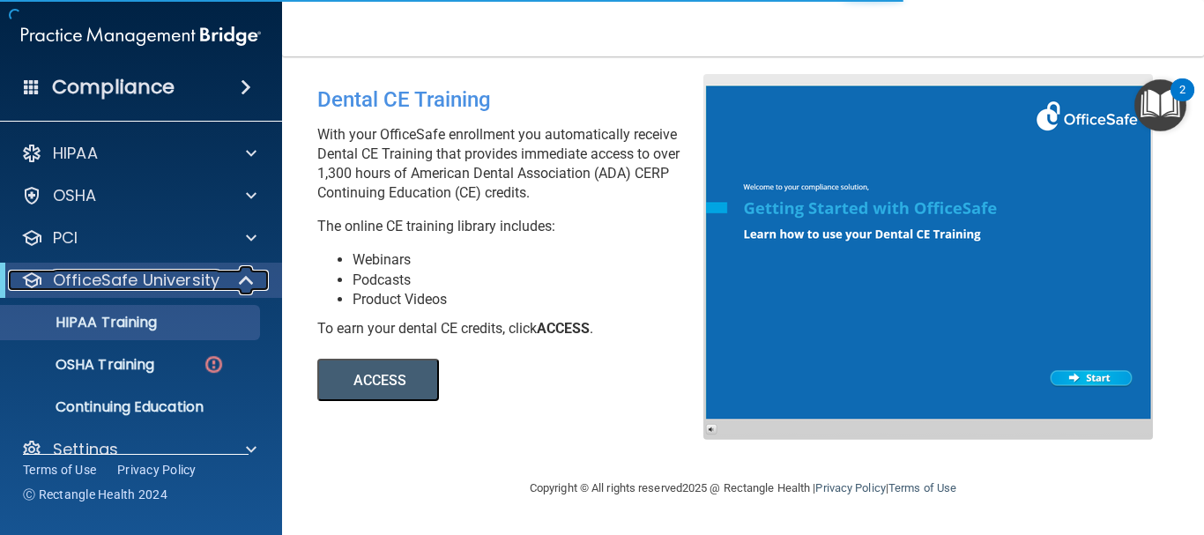
click at [235, 285] on div at bounding box center [247, 280] width 43 height 21
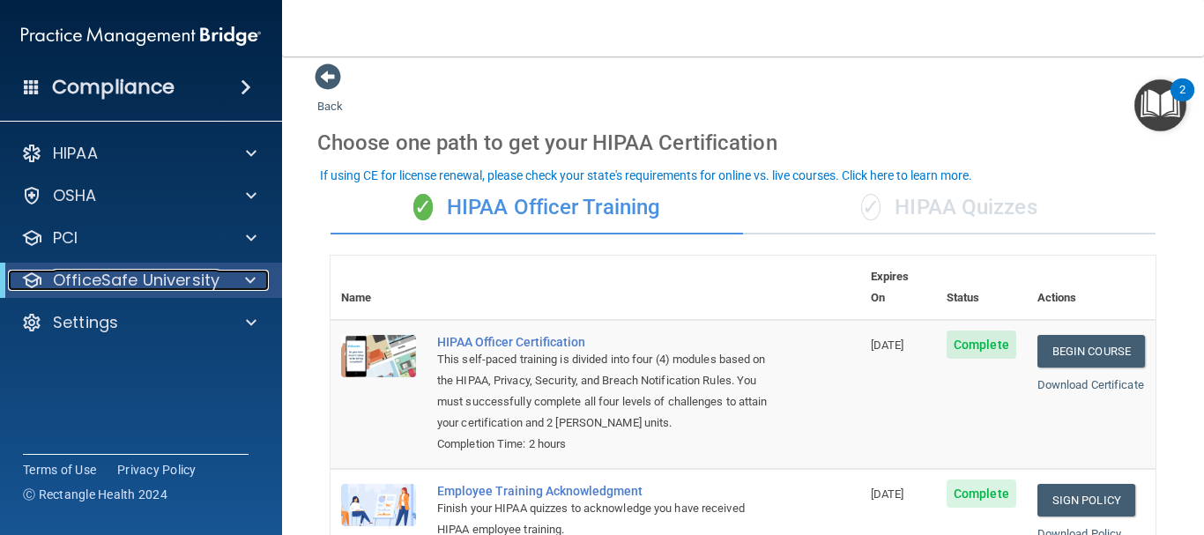
scroll to position [4, 0]
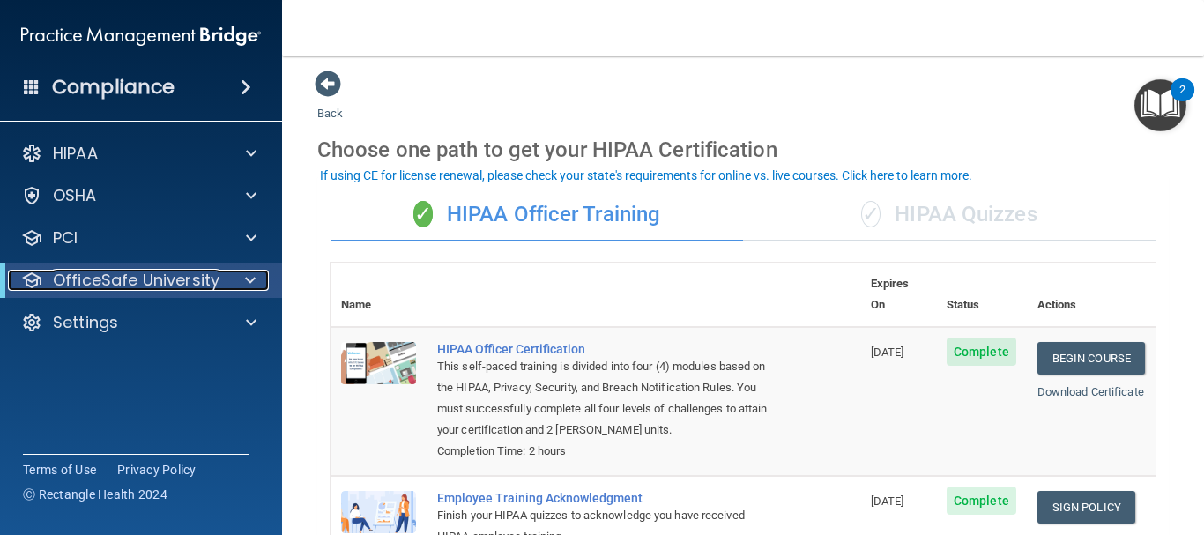
click at [173, 278] on p "OfficeSafe University" at bounding box center [136, 280] width 167 height 21
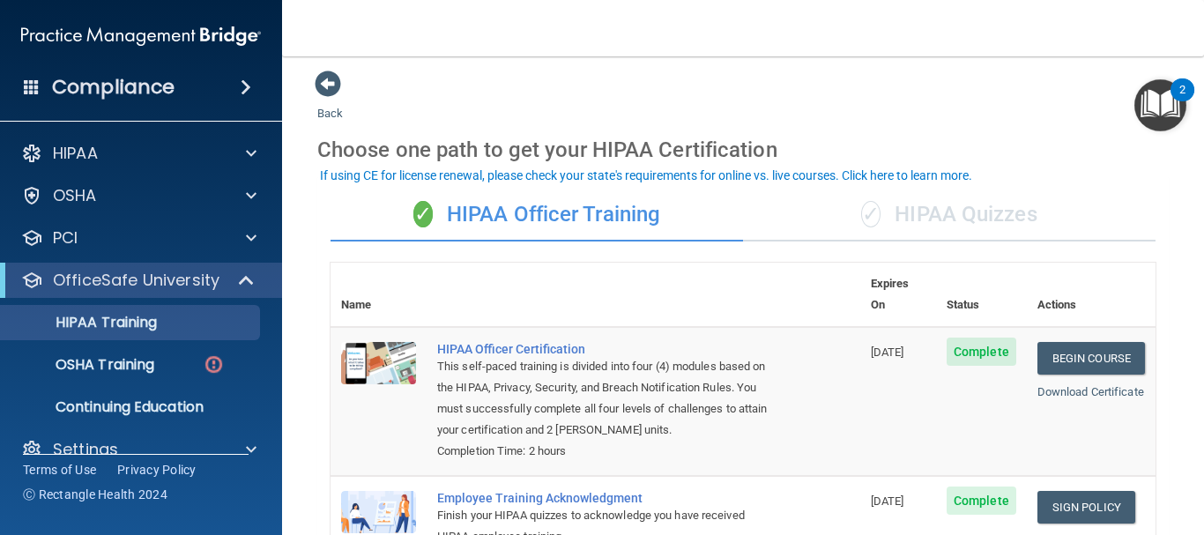
click at [1177, 108] on img "Open Resource Center, 2 new notifications" at bounding box center [1161, 105] width 52 height 52
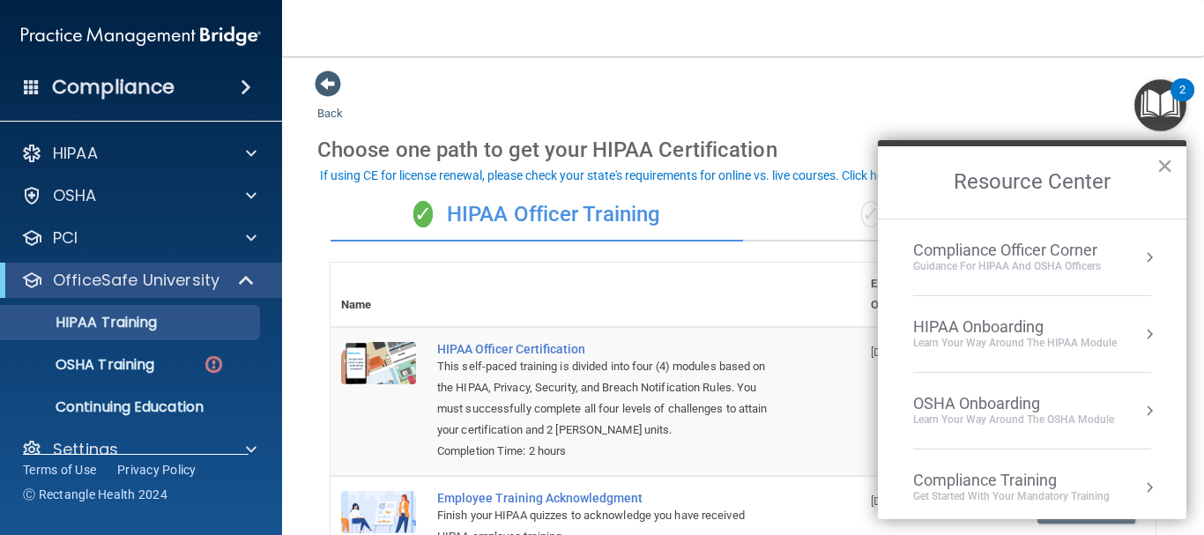
click at [1145, 332] on ol "Compliance Officer Corner Guidance for HIPAA and OSHA Officers HIPAA Onboarding…" at bounding box center [1032, 369] width 309 height 301
click at [1141, 342] on button "Resource Center" at bounding box center [1150, 334] width 18 height 18
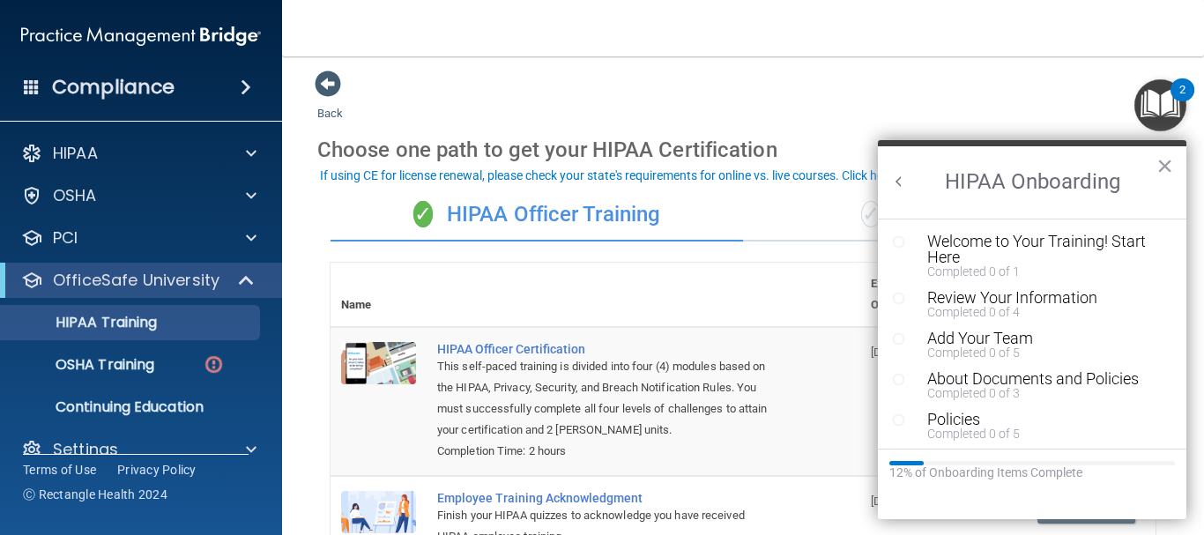
scroll to position [0, 0]
click at [1169, 164] on button "×" at bounding box center [1165, 166] width 17 height 28
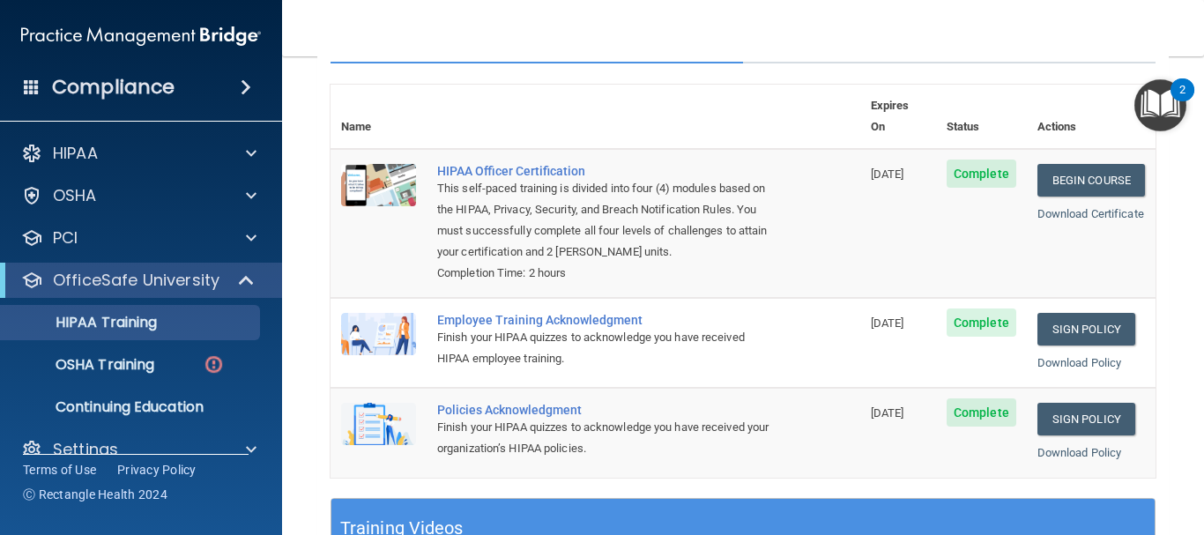
scroll to position [423, 0]
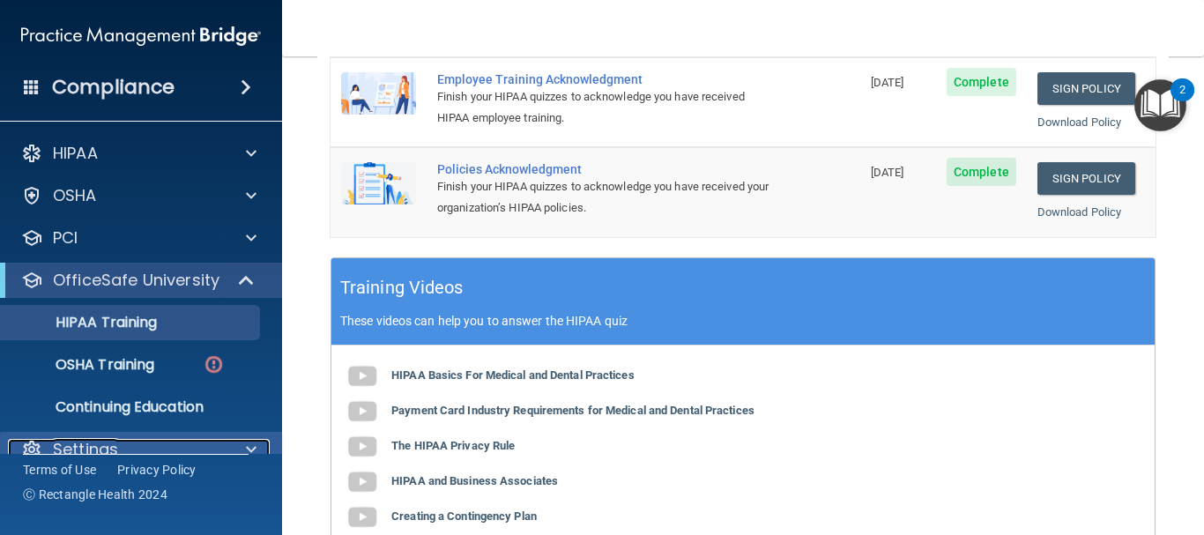
click at [71, 448] on p "Settings" at bounding box center [85, 449] width 65 height 21
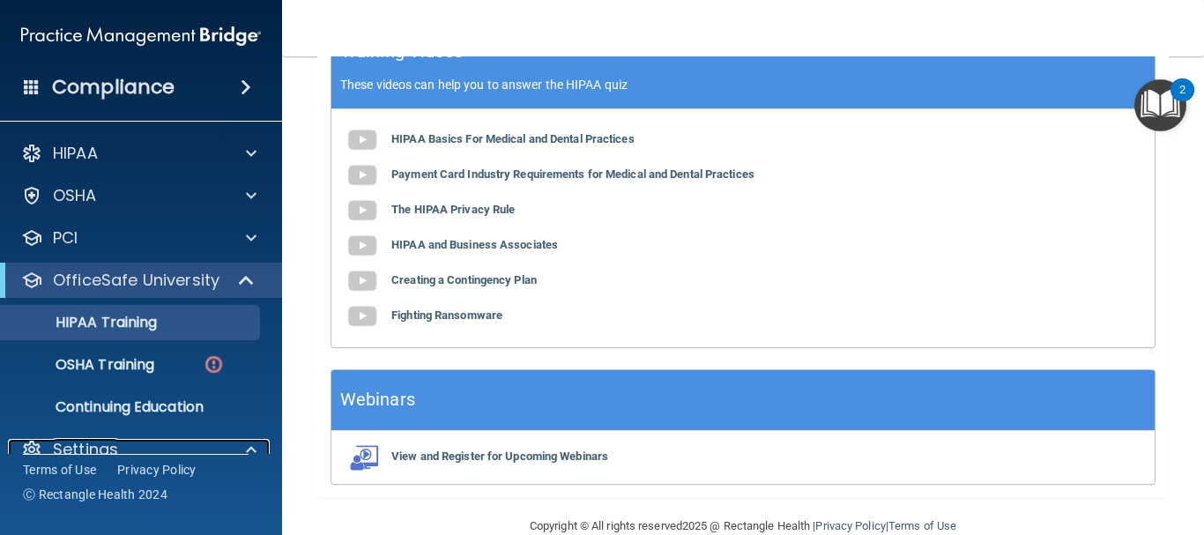
scroll to position [664, 0]
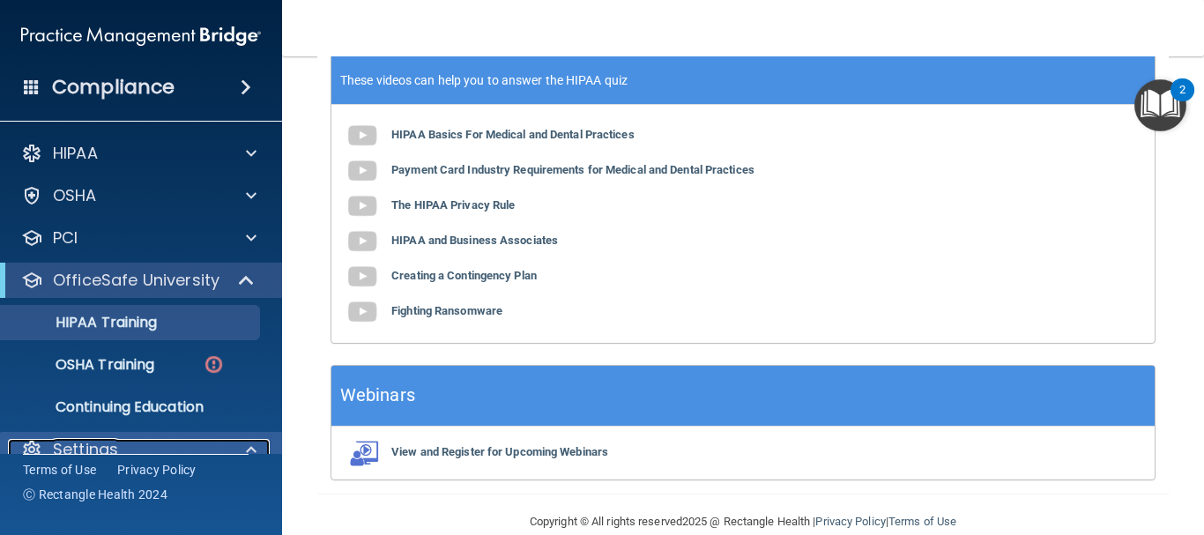
click at [100, 450] on p "Settings" at bounding box center [85, 449] width 65 height 21
click at [247, 450] on span at bounding box center [251, 449] width 11 height 21
click at [84, 447] on p "Settings" at bounding box center [85, 449] width 65 height 21
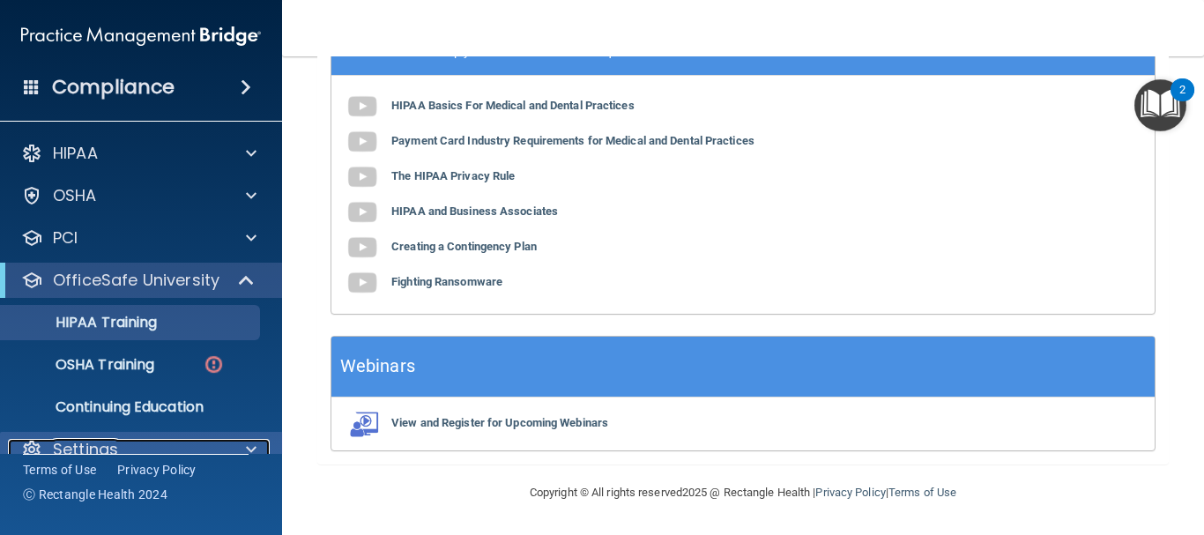
click at [242, 445] on div at bounding box center [249, 449] width 44 height 21
click at [114, 449] on p "Settings" at bounding box center [85, 449] width 65 height 21
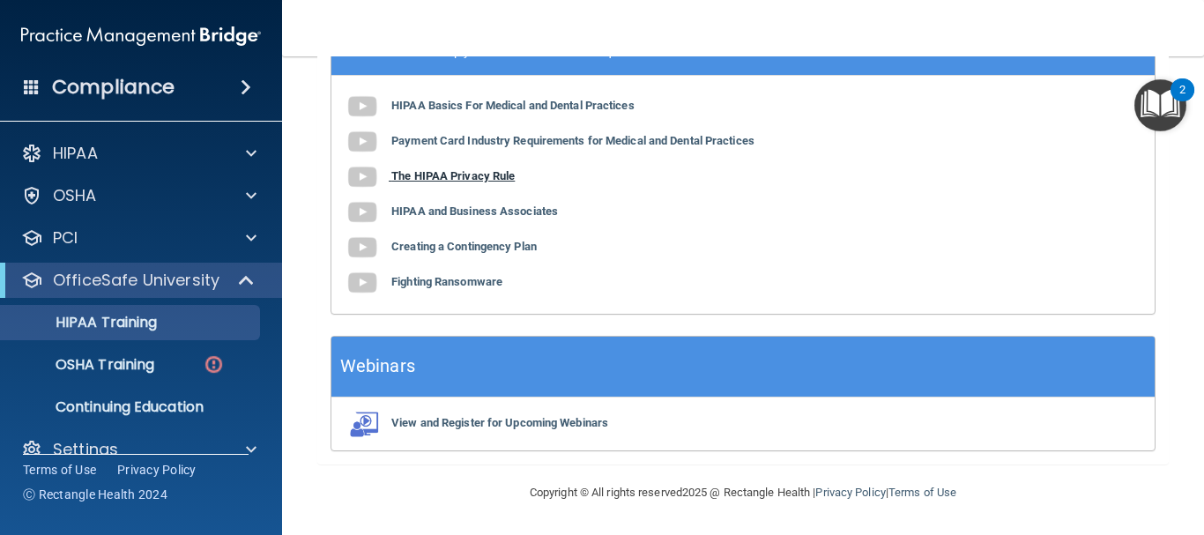
click at [419, 173] on b "The HIPAA Privacy Rule" at bounding box center [452, 175] width 123 height 13
